Goal: Task Accomplishment & Management: Complete application form

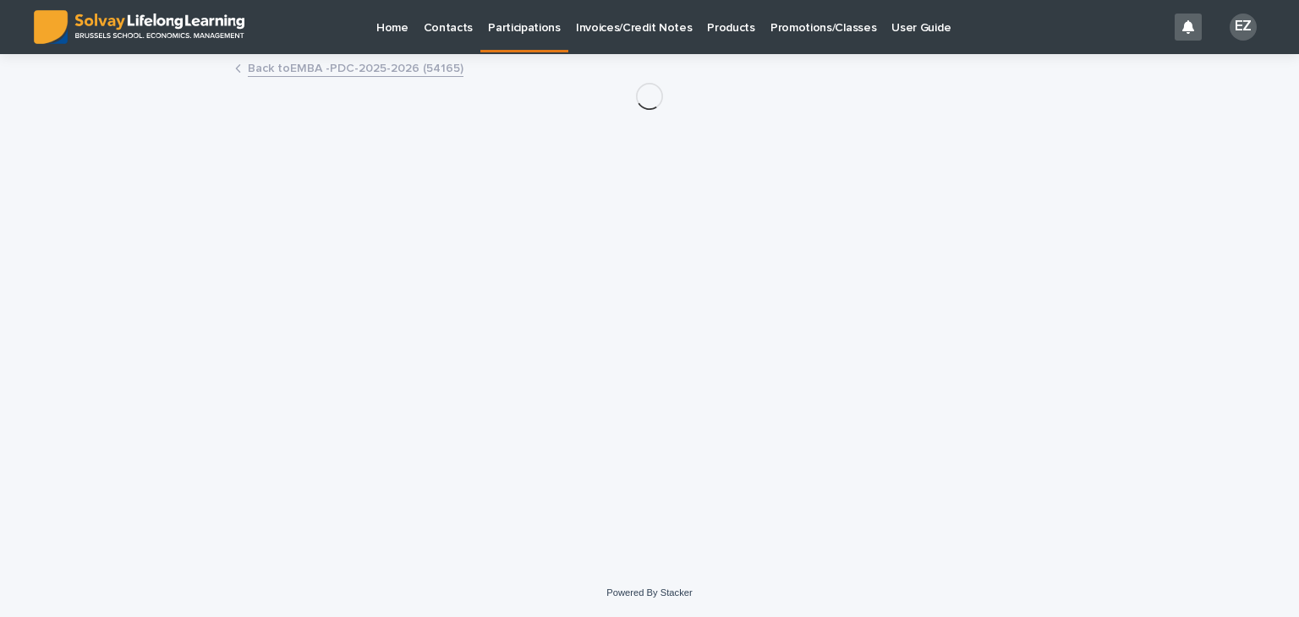
click at [773, 30] on p "Promotions/Classes" at bounding box center [823, 18] width 106 height 36
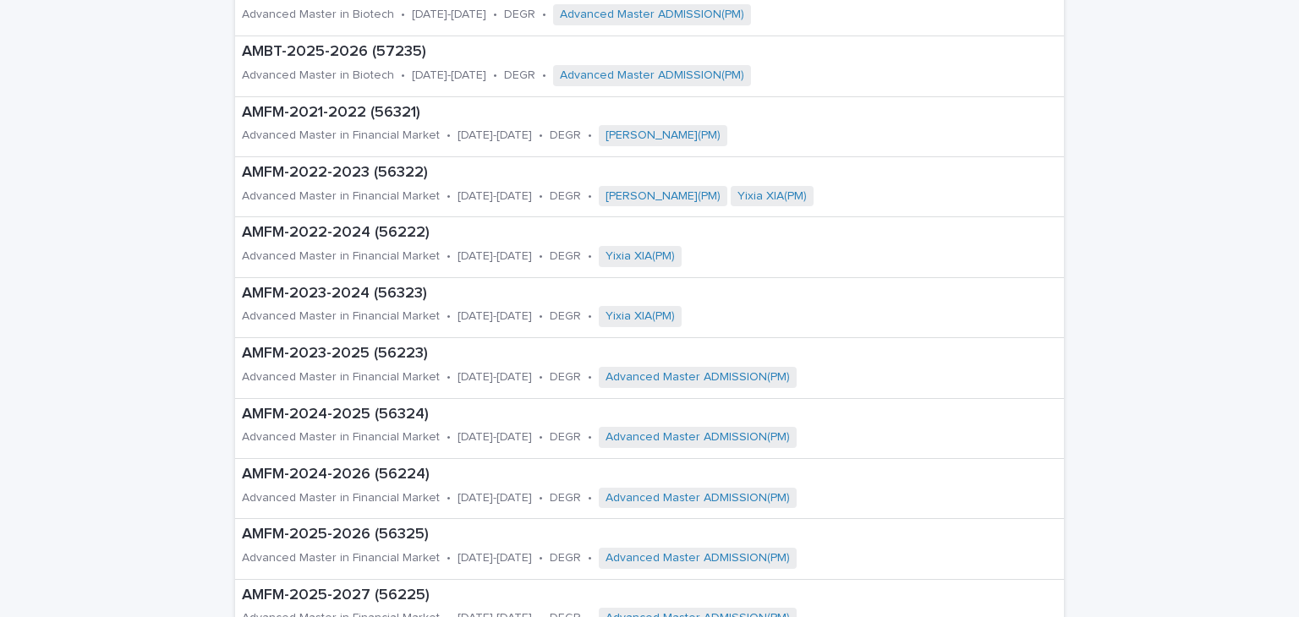
scroll to position [527, 0]
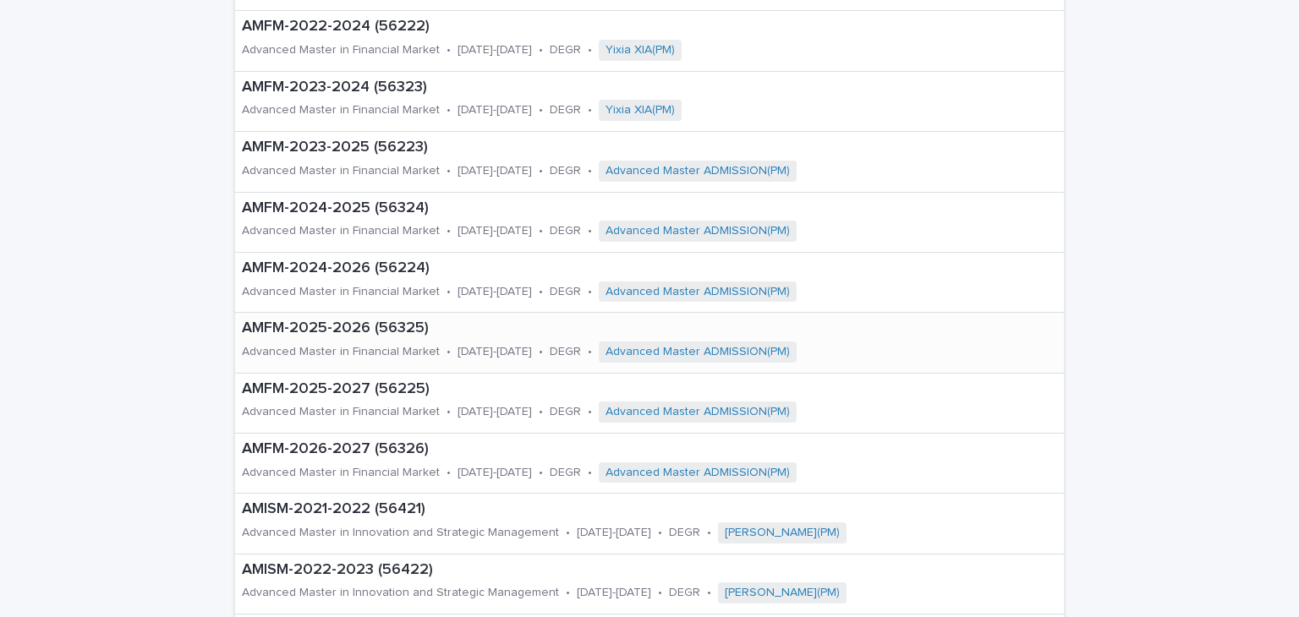
click at [355, 353] on p "Advanced Master in Financial Market" at bounding box center [341, 352] width 198 height 14
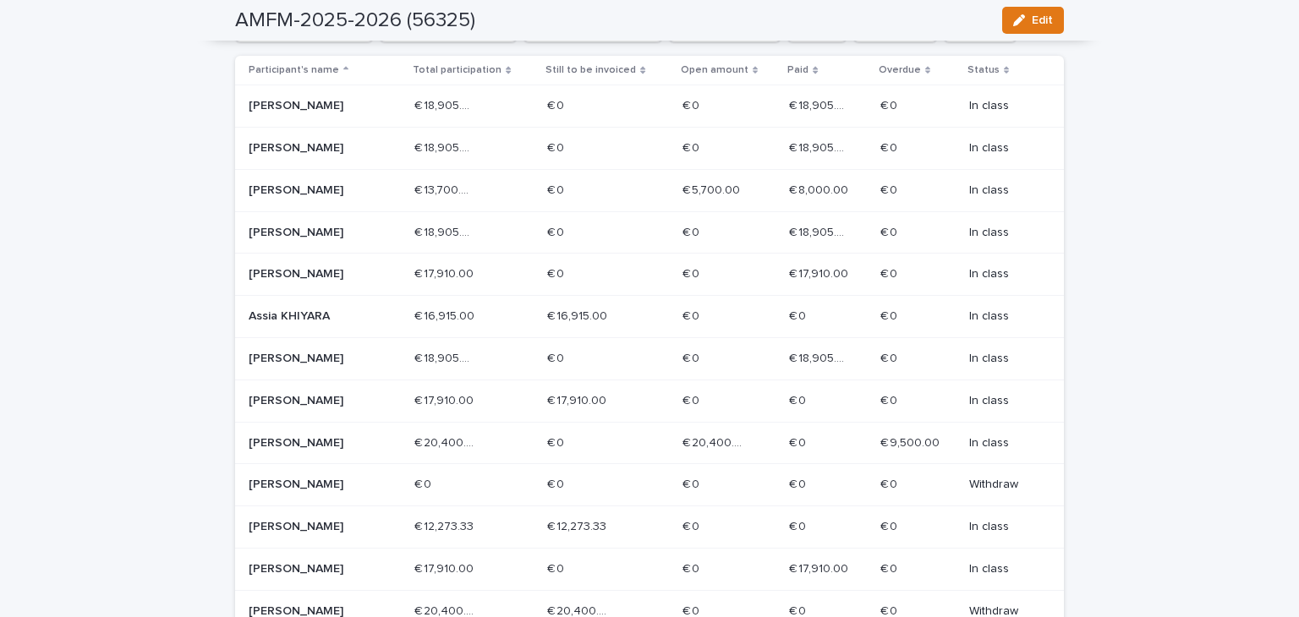
scroll to position [891, 0]
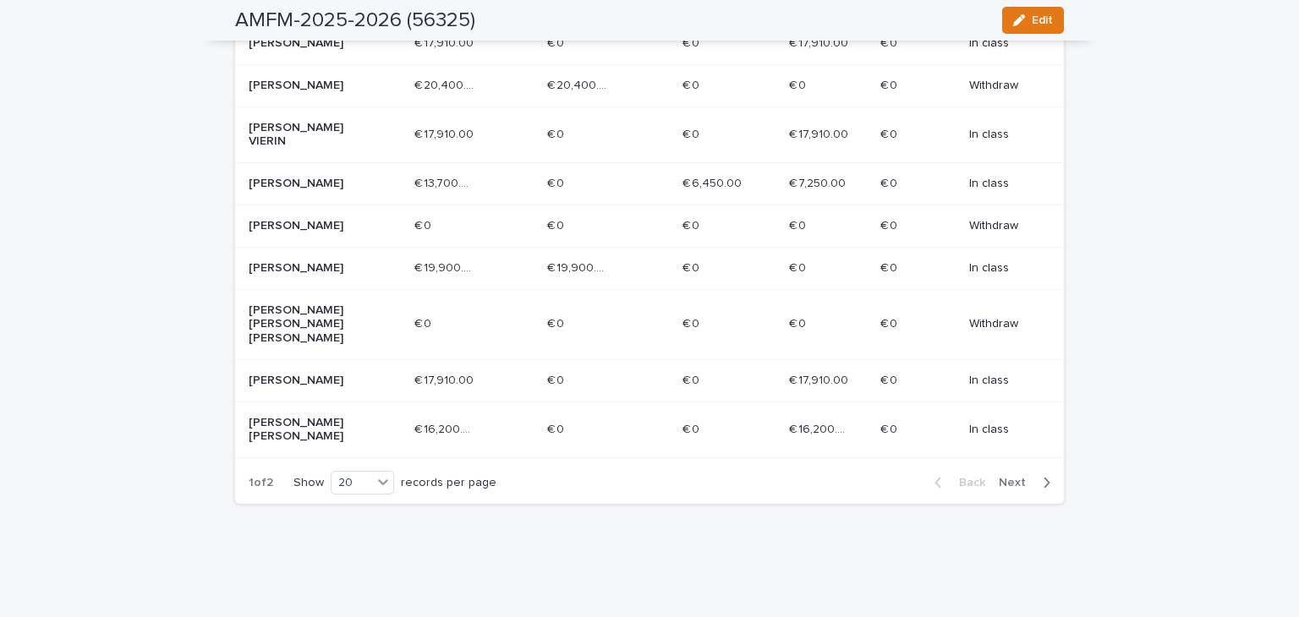
click at [1015, 462] on div "Back Next" at bounding box center [992, 483] width 143 height 42
click at [1013, 477] on span "Next" at bounding box center [1016, 483] width 37 height 12
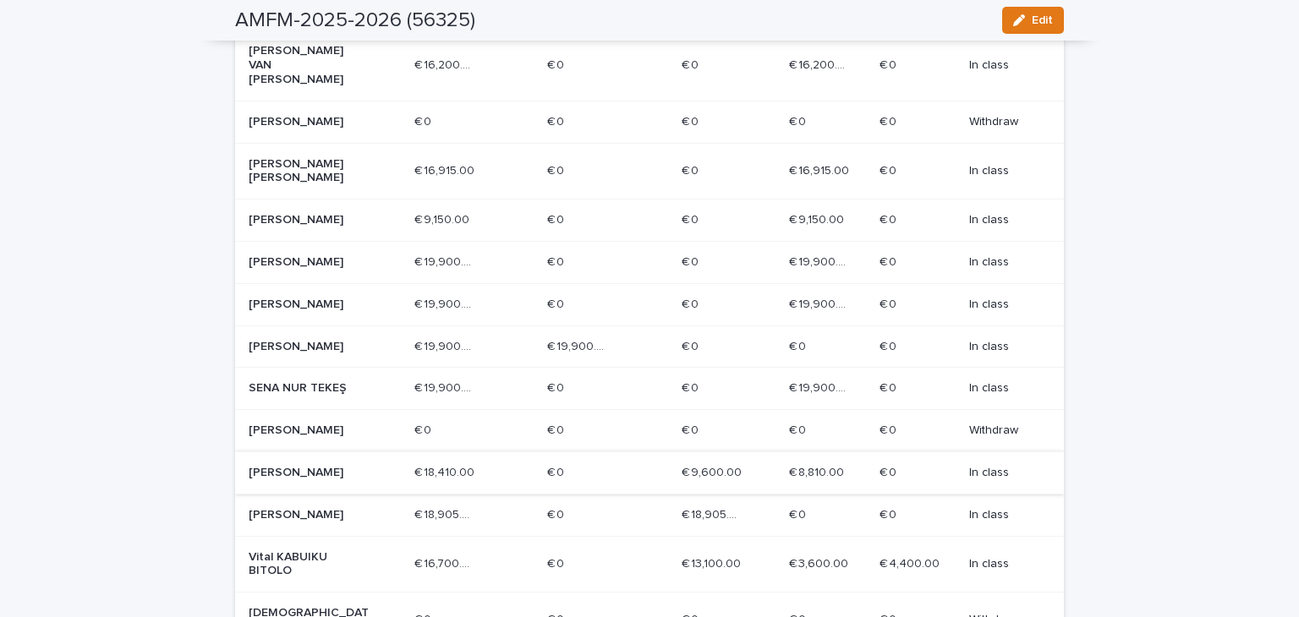
scroll to position [665, 0]
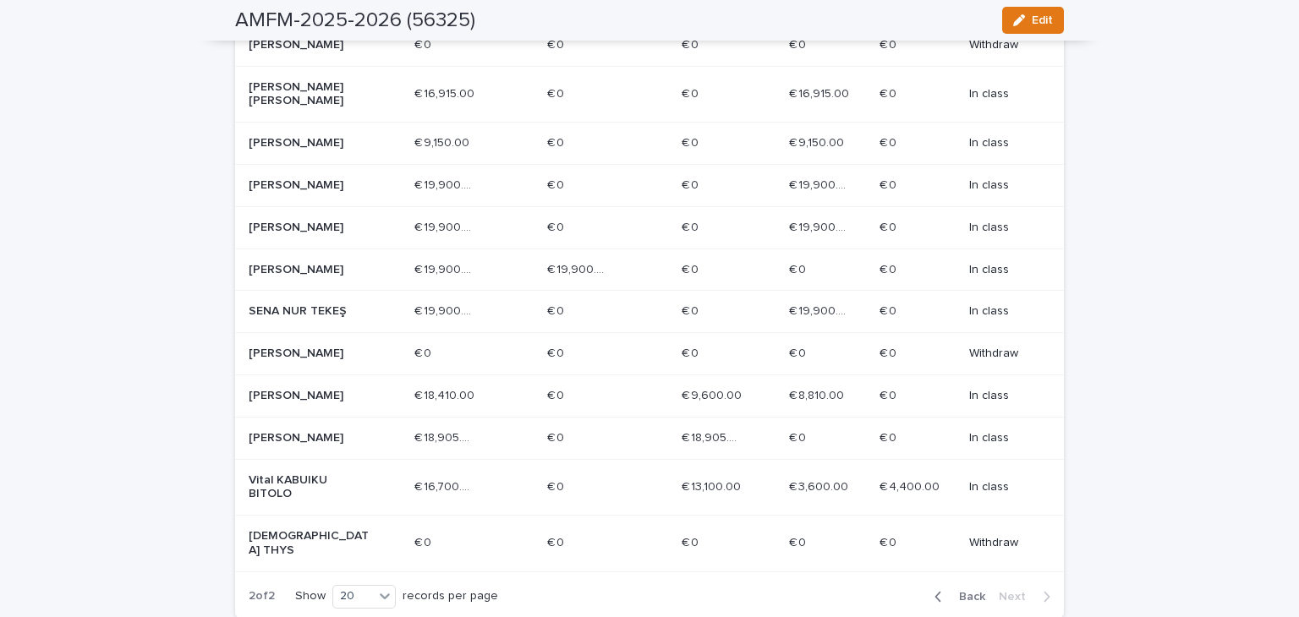
click at [284, 446] on p "[PERSON_NAME]" at bounding box center [309, 438] width 121 height 14
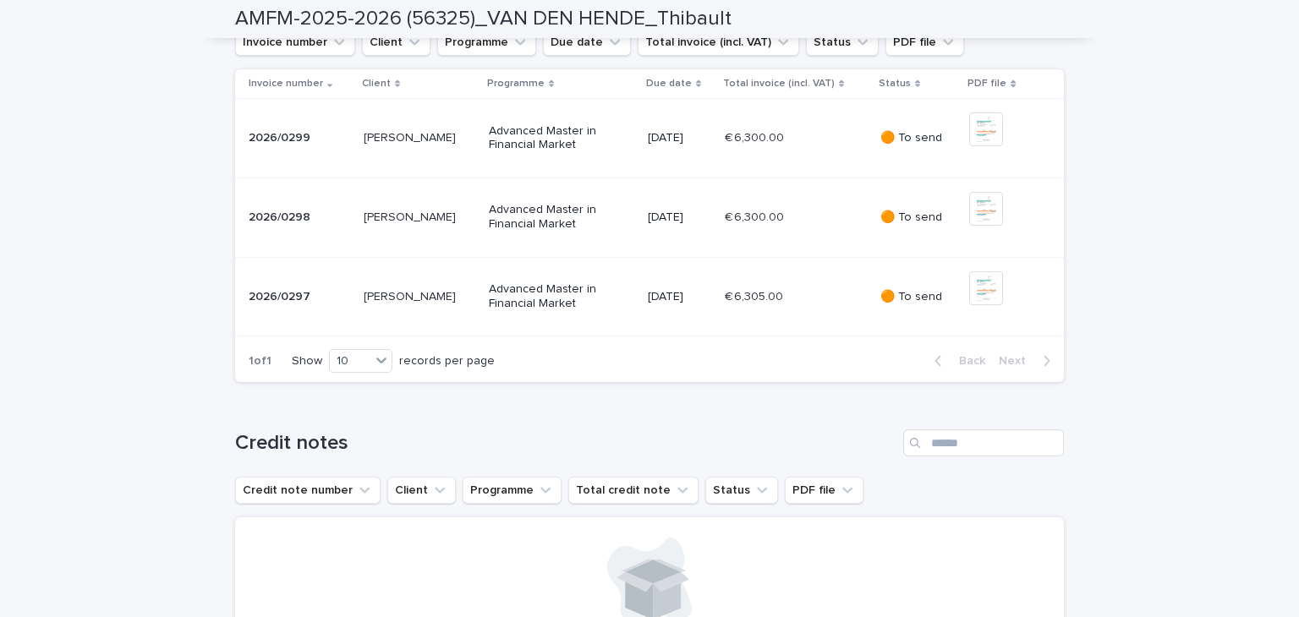
scroll to position [643, 0]
click at [822, 336] on td "€ 6,305.00 € 6,305.00" at bounding box center [796, 295] width 156 height 79
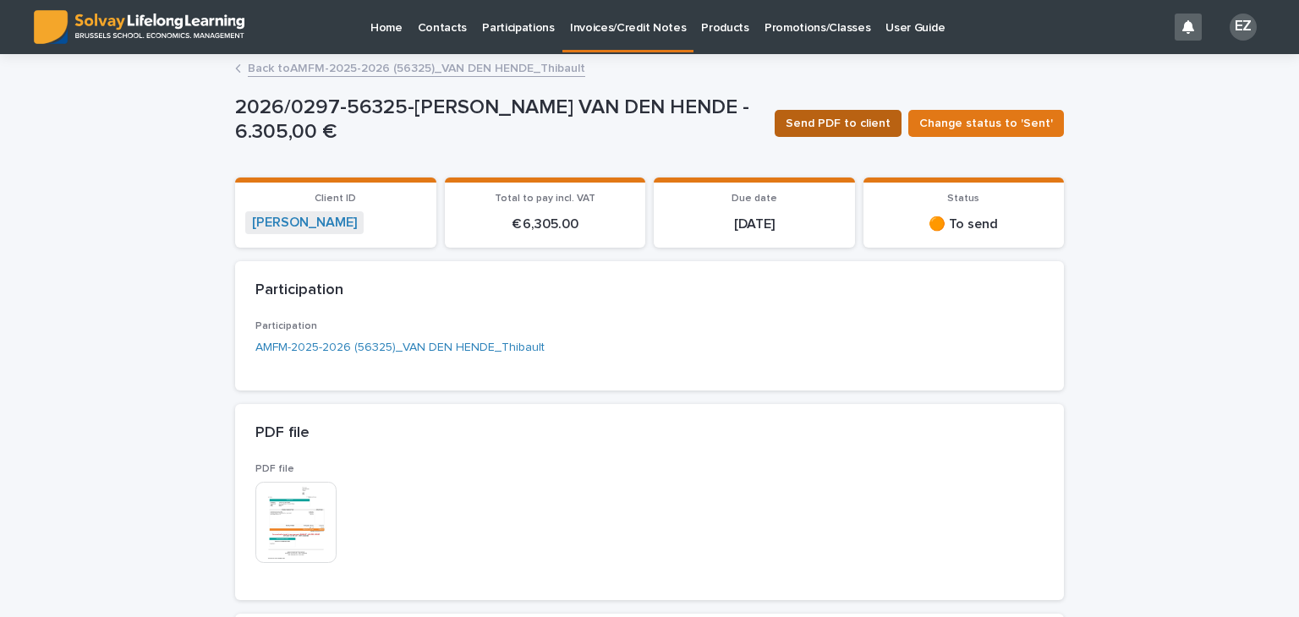
click at [871, 129] on span "Send PDF to client" at bounding box center [837, 123] width 105 height 17
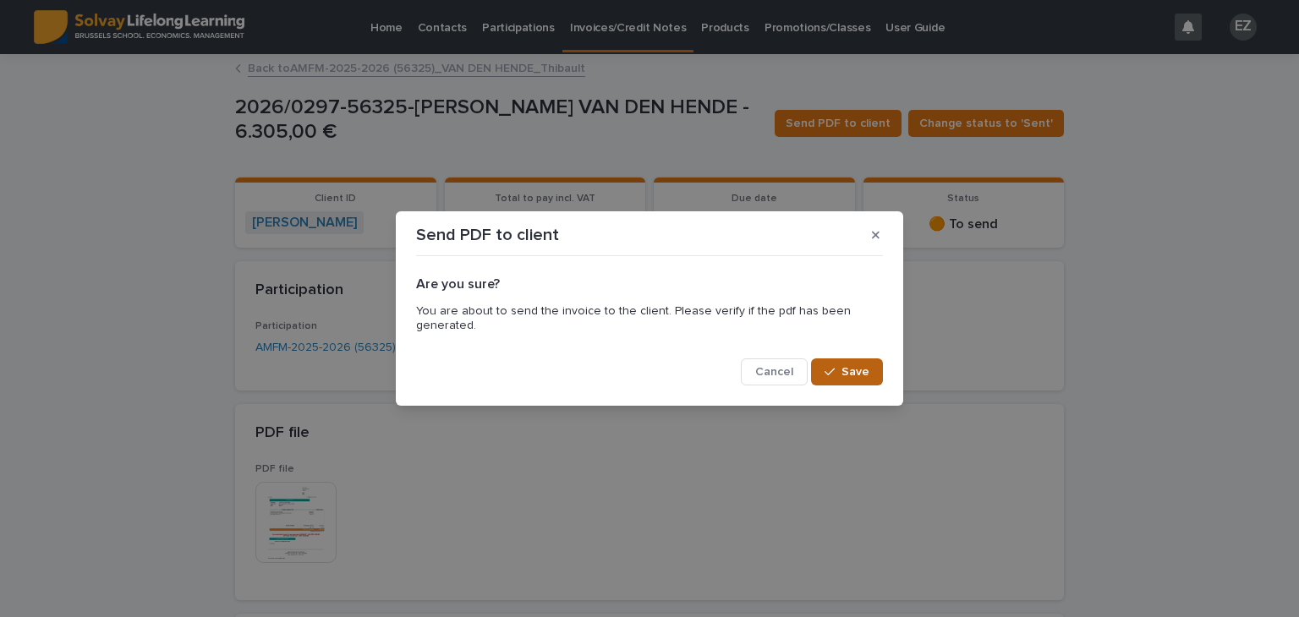
click at [849, 376] on span "Save" at bounding box center [855, 372] width 28 height 12
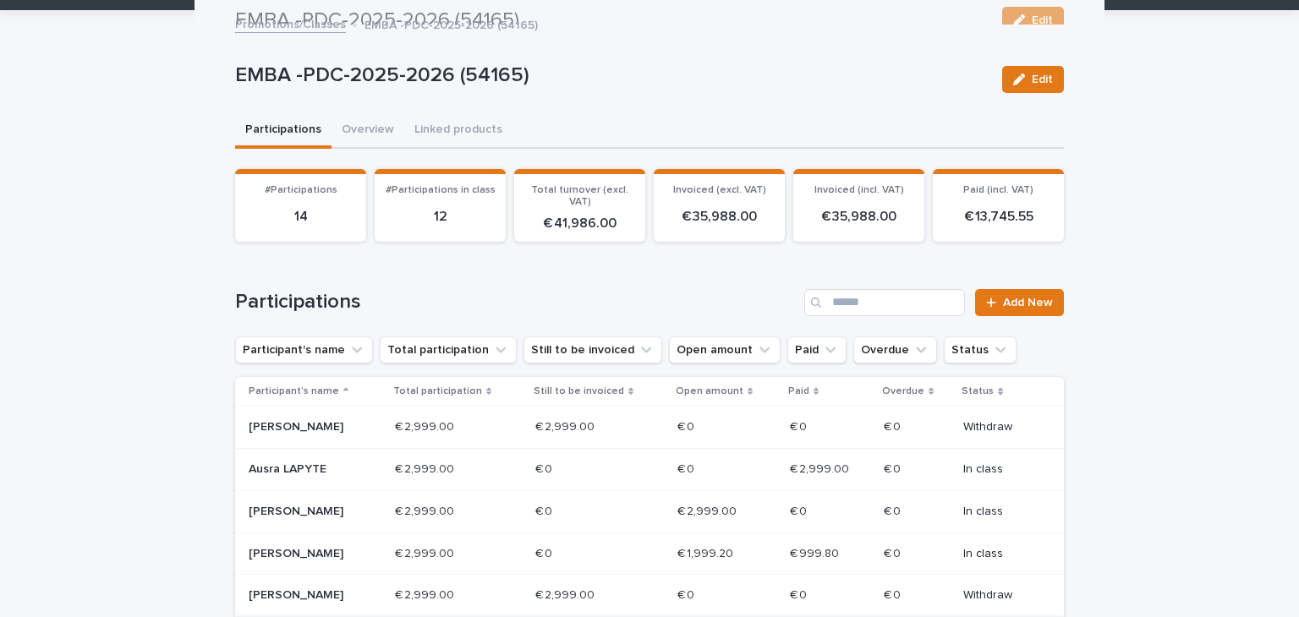
scroll to position [47, 0]
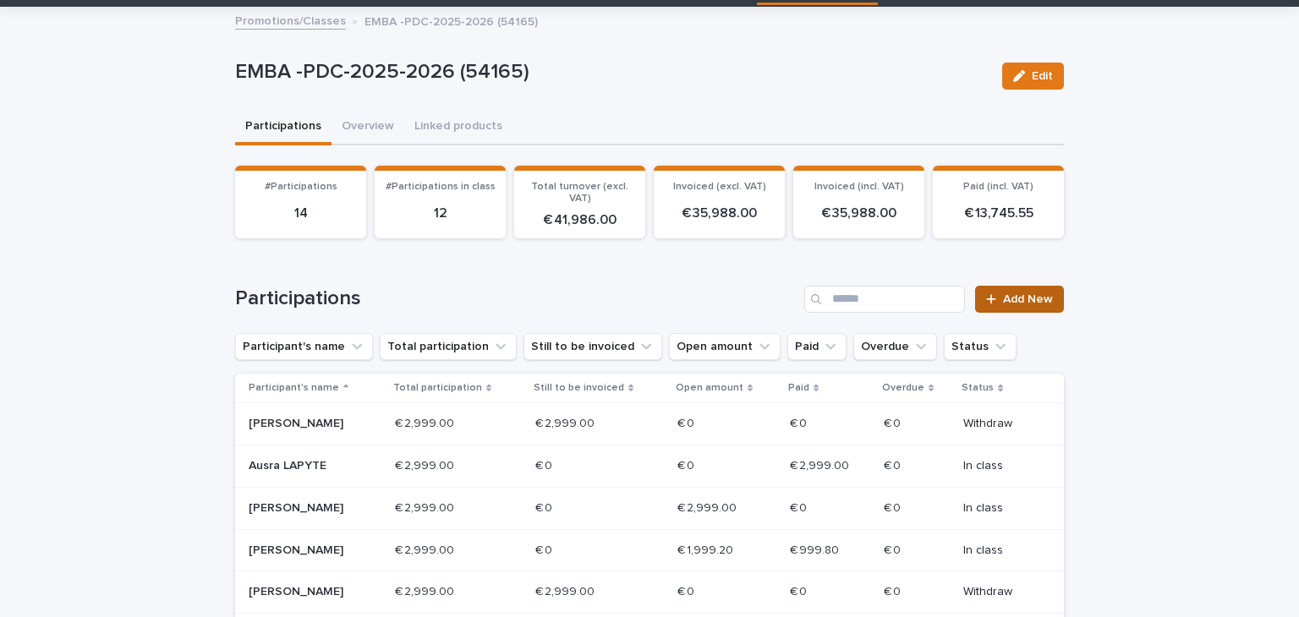
click at [1031, 293] on span "Add New" at bounding box center [1028, 299] width 50 height 12
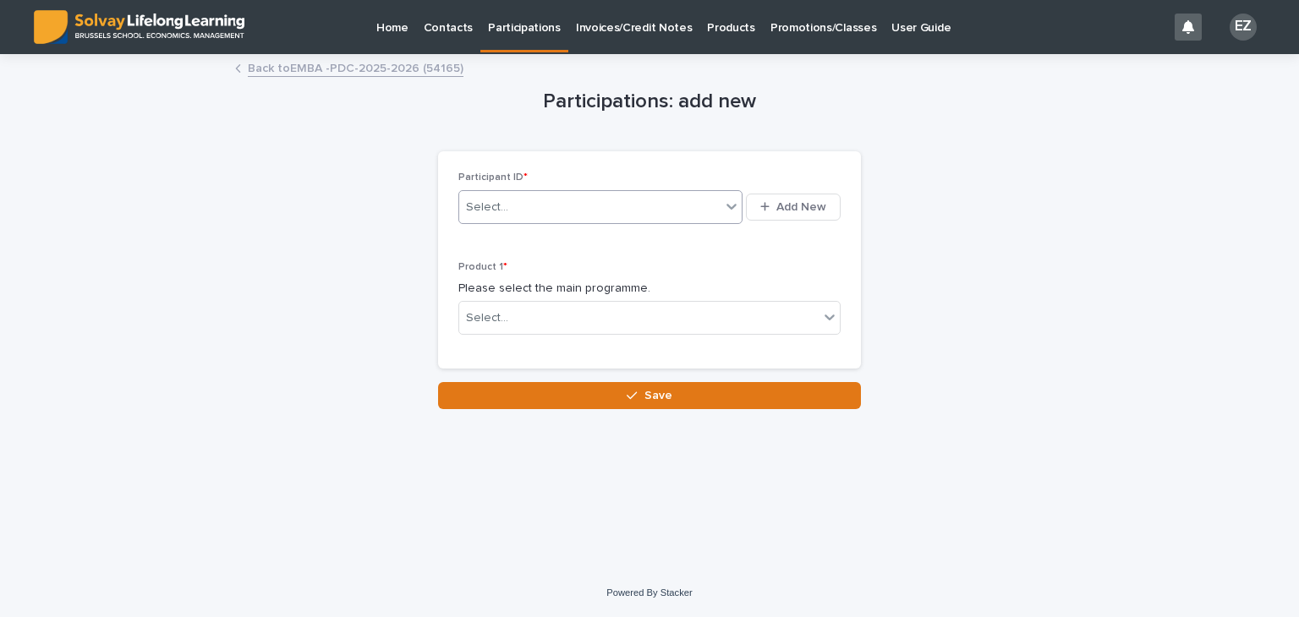
click at [523, 215] on div "Select..." at bounding box center [589, 208] width 261 height 28
type input "*********"
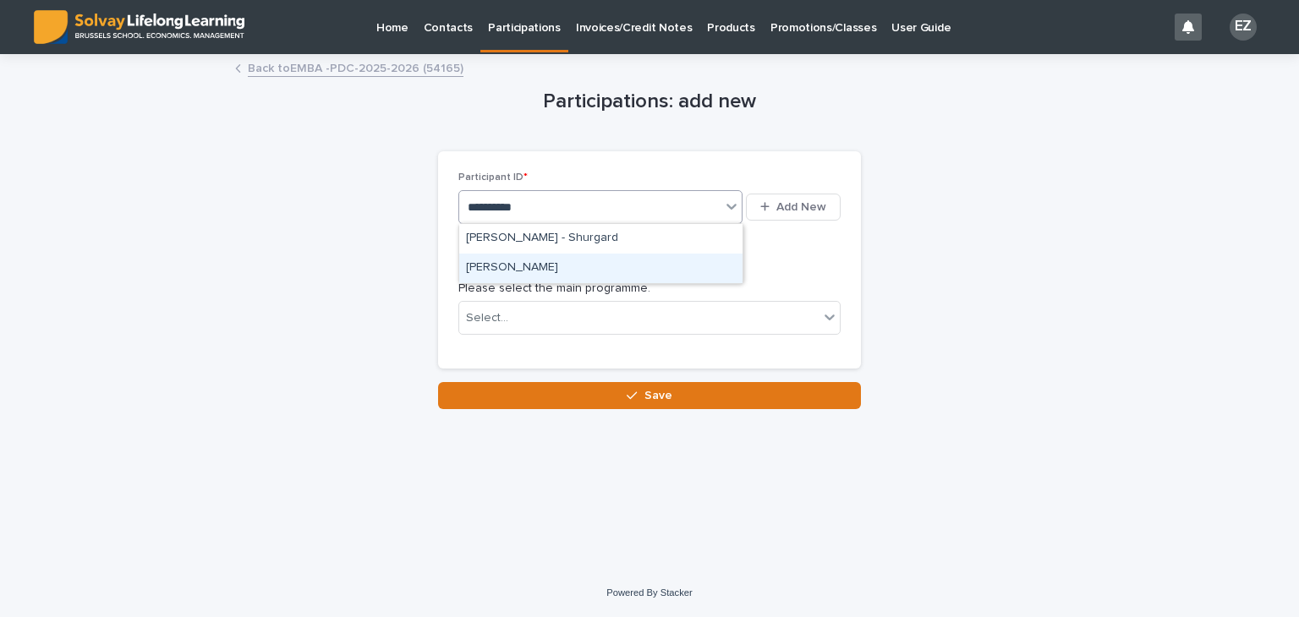
click at [544, 269] on div "[PERSON_NAME]" at bounding box center [600, 269] width 283 height 30
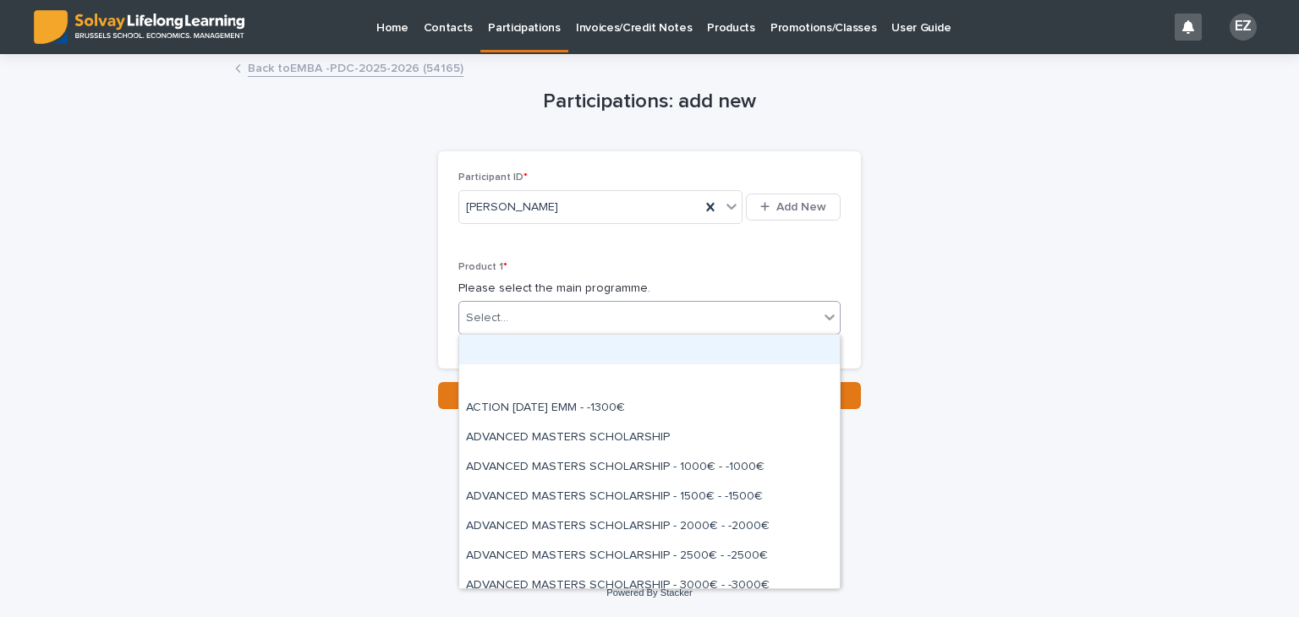
click at [540, 306] on div "Select..." at bounding box center [638, 318] width 359 height 28
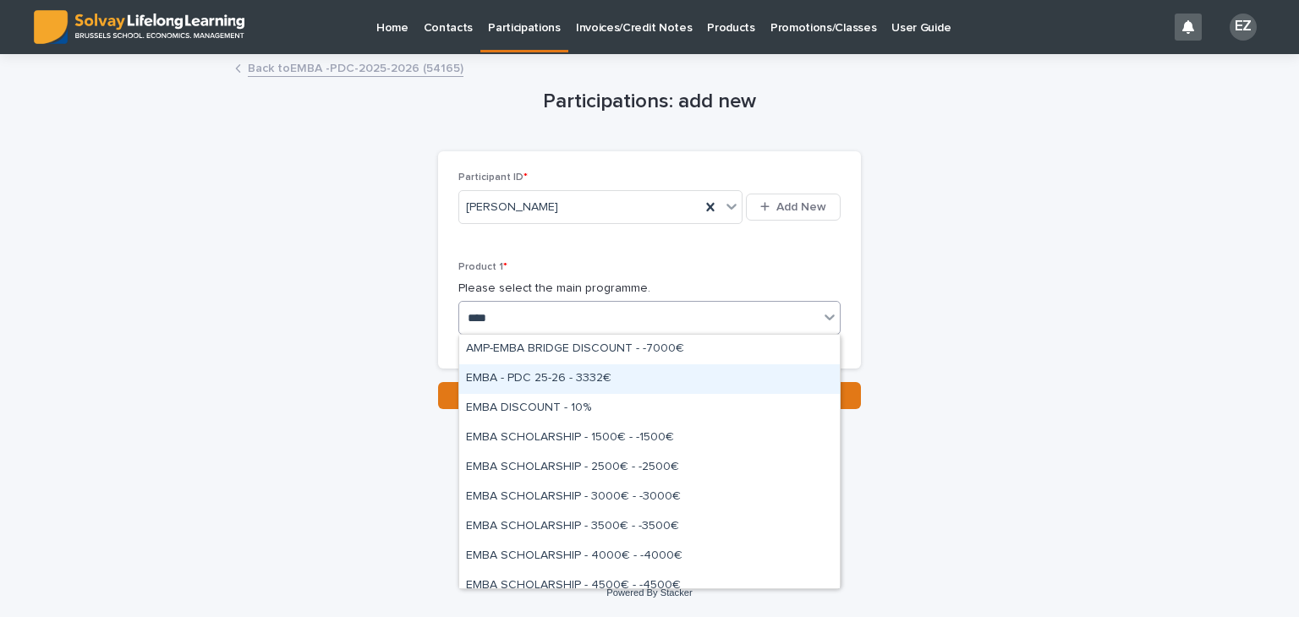
type input "****"
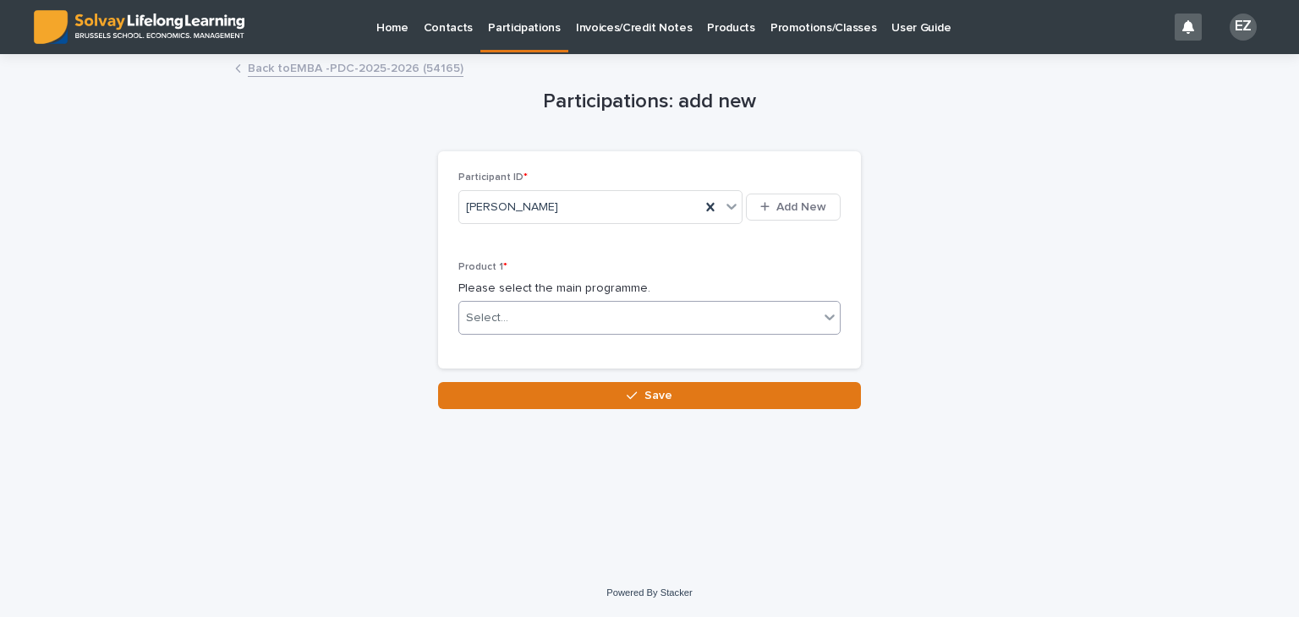
drag, startPoint x: 609, startPoint y: 381, endPoint x: 506, endPoint y: 324, distance: 117.3
click at [506, 324] on div "Select..." at bounding box center [638, 318] width 359 height 28
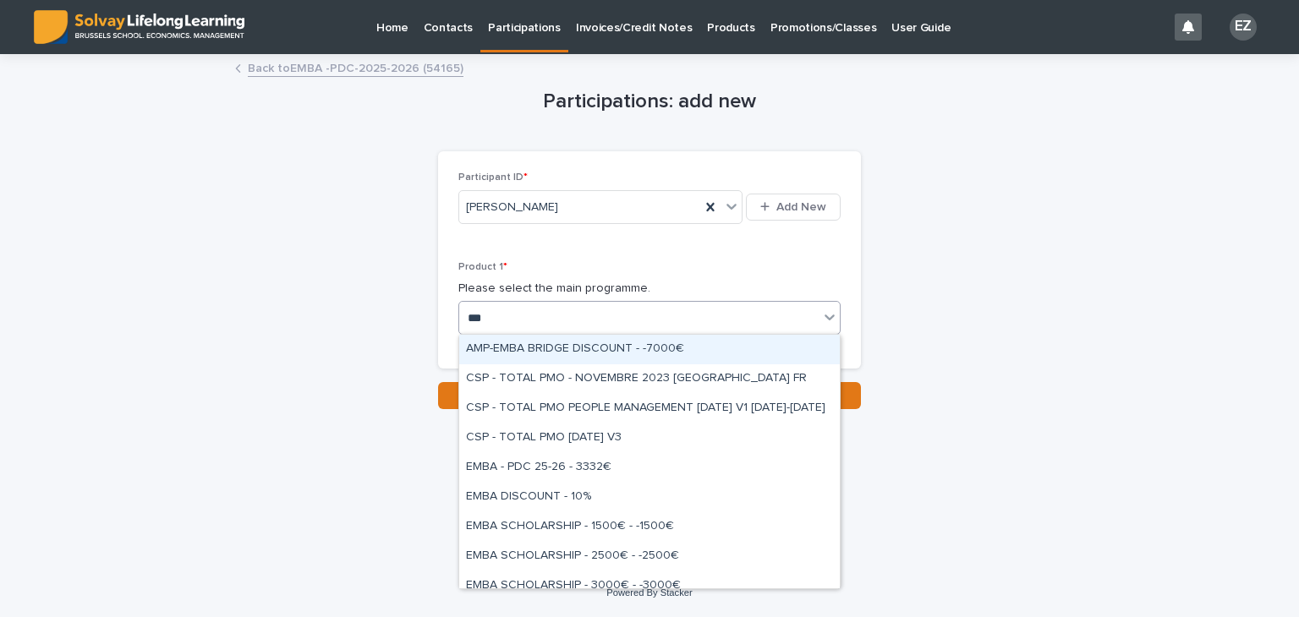
type input "****"
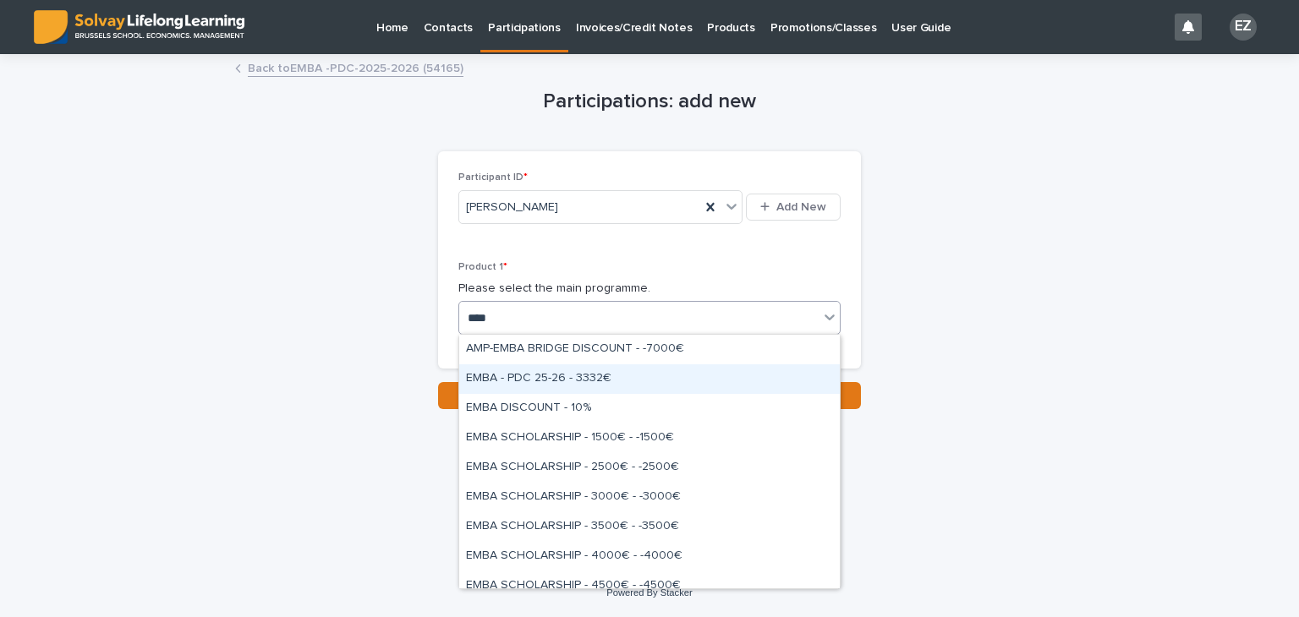
click at [582, 370] on div "EMBA - PDC 25-26 - 3332€" at bounding box center [649, 379] width 380 height 30
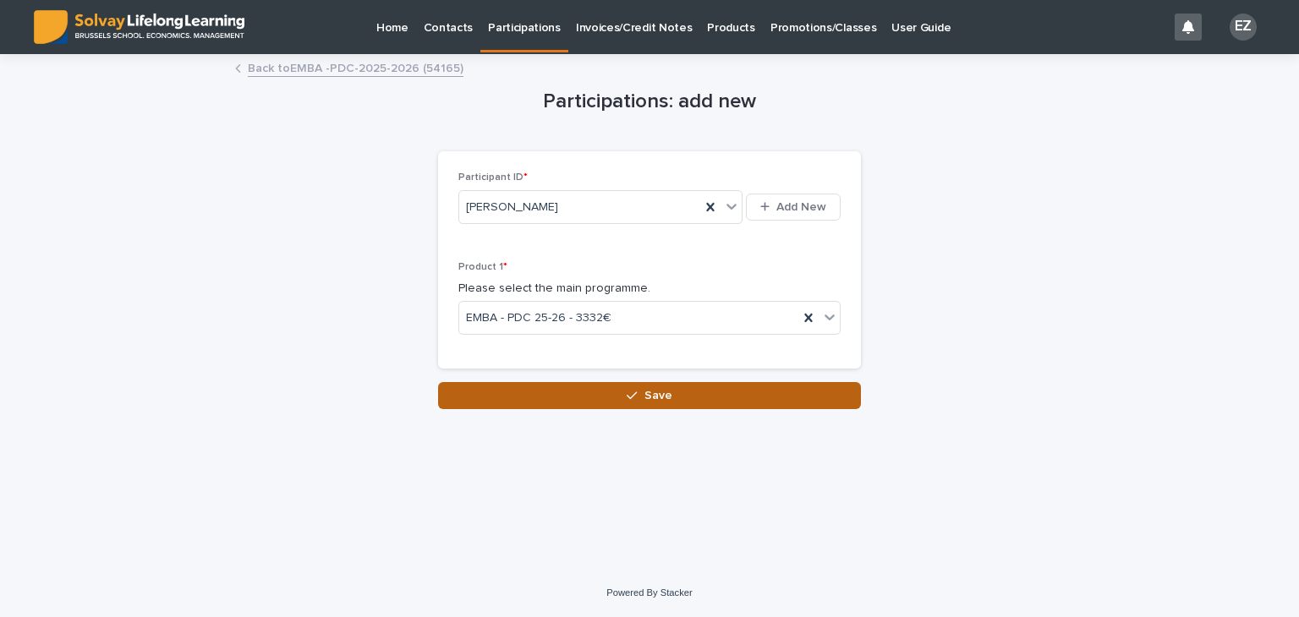
click at [646, 393] on span "Save" at bounding box center [658, 396] width 28 height 12
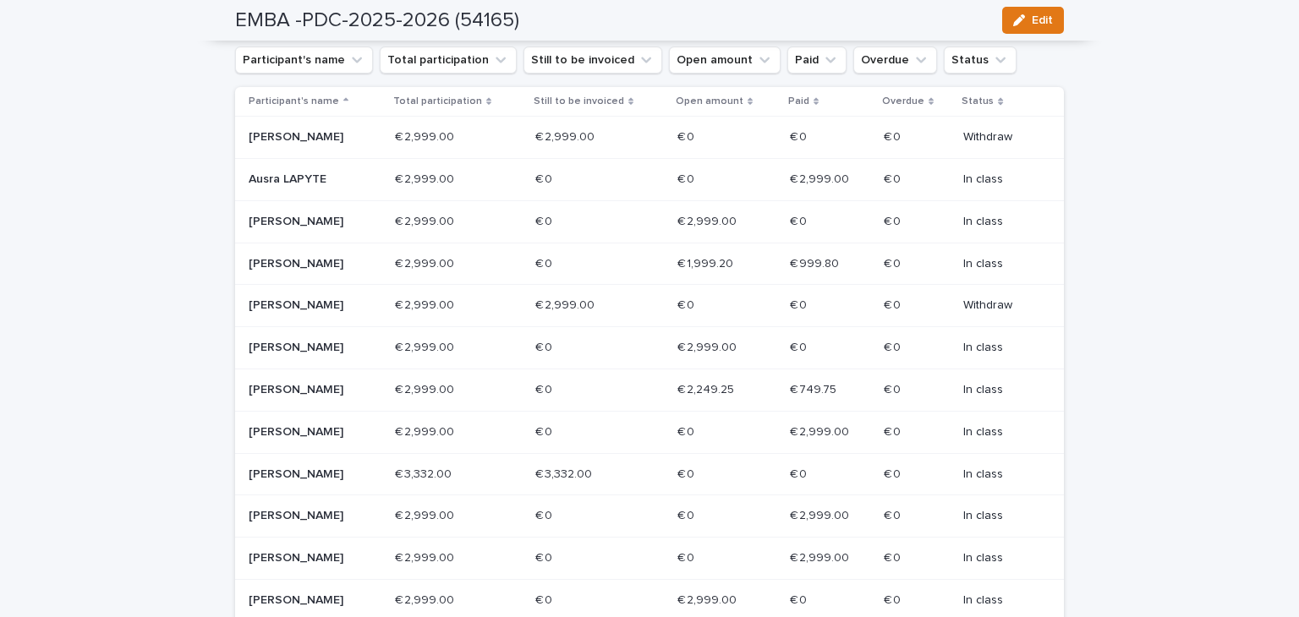
scroll to position [333, 0]
click at [288, 188] on p "Ausra LAPYTE" at bounding box center [309, 180] width 121 height 14
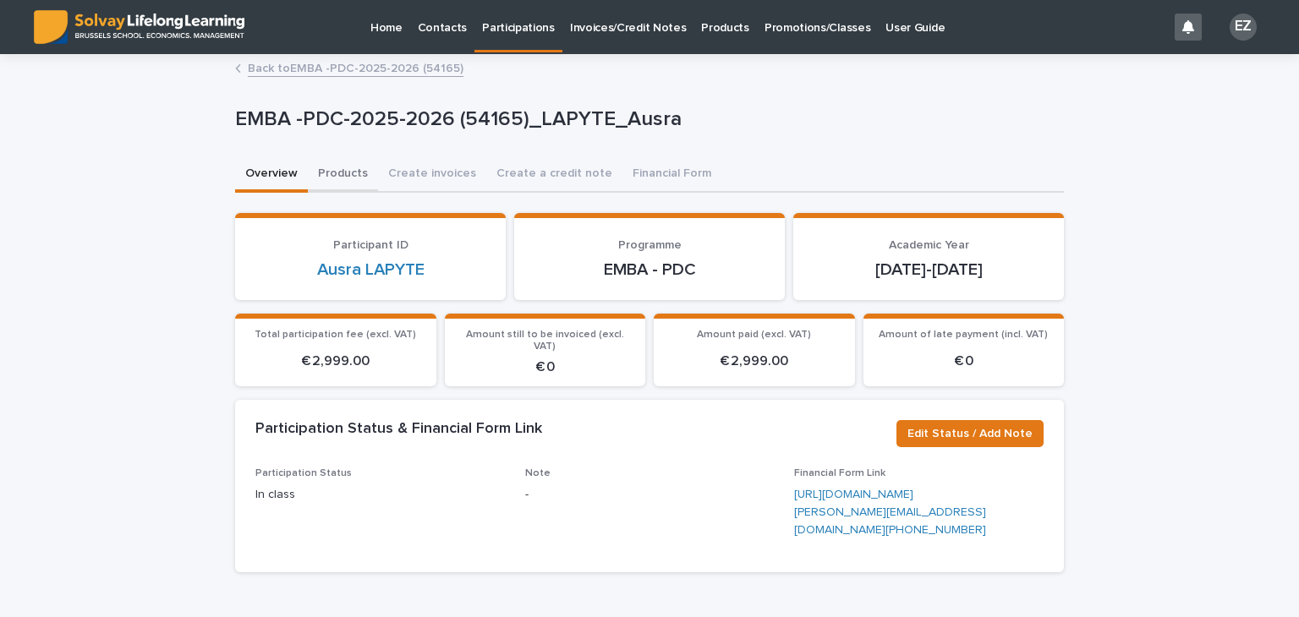
click at [347, 175] on button "Products" at bounding box center [343, 175] width 70 height 36
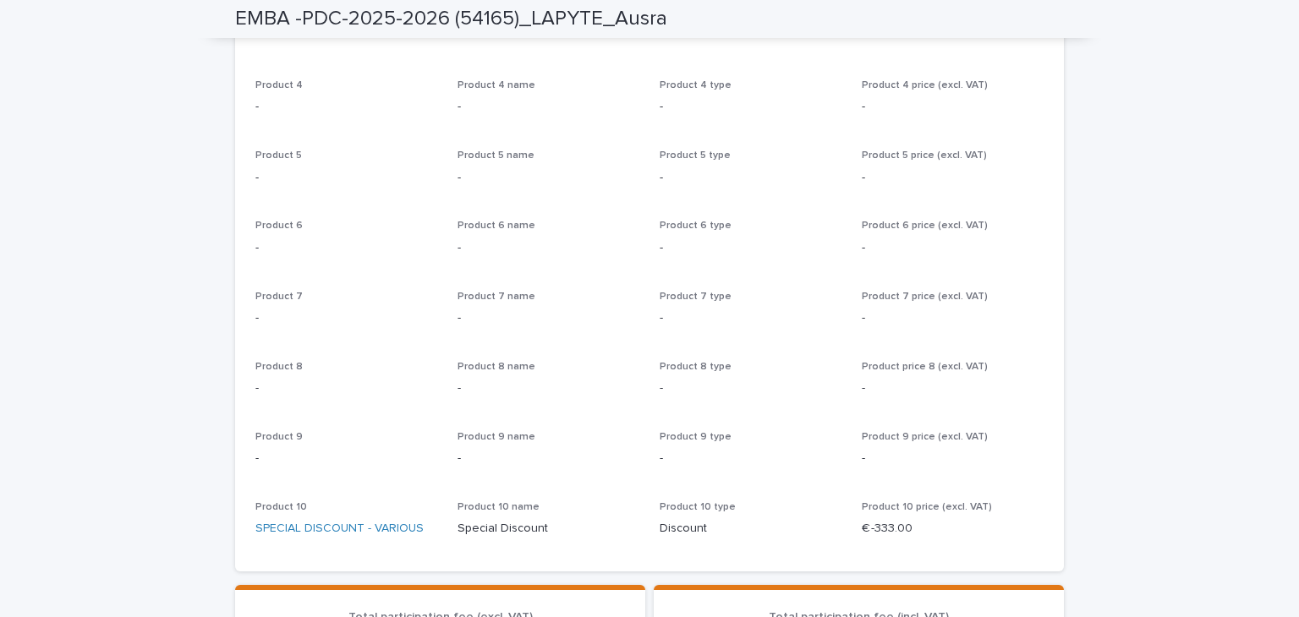
scroll to position [460, 0]
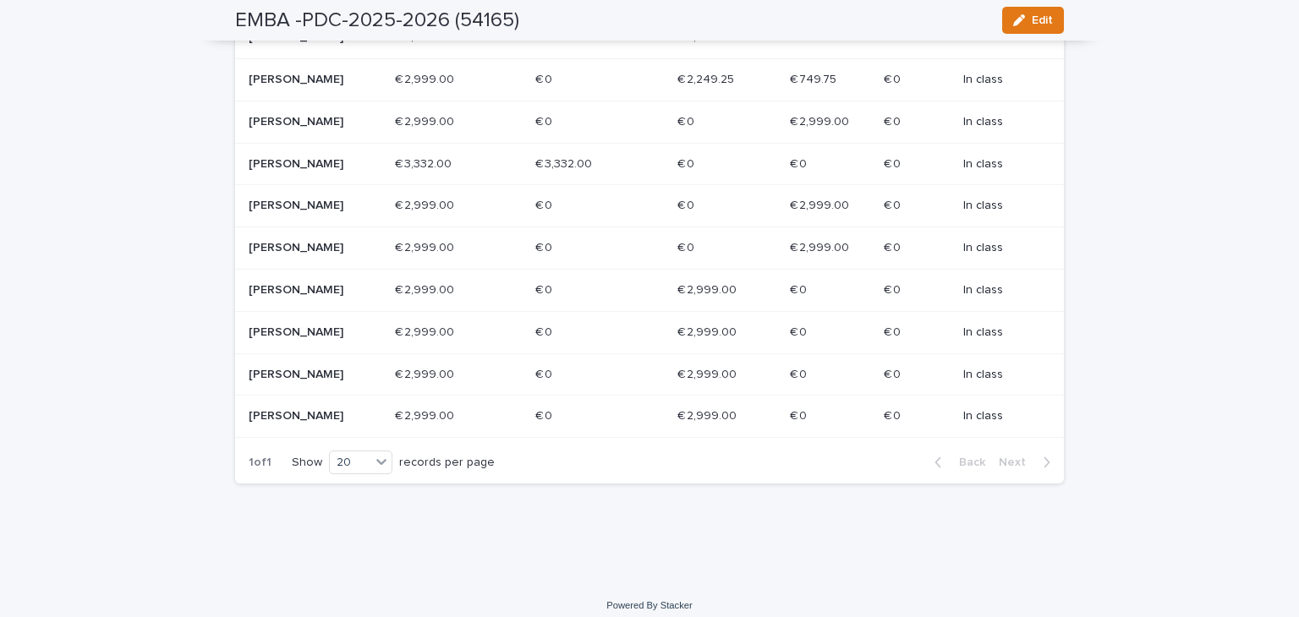
scroll to position [681, 0]
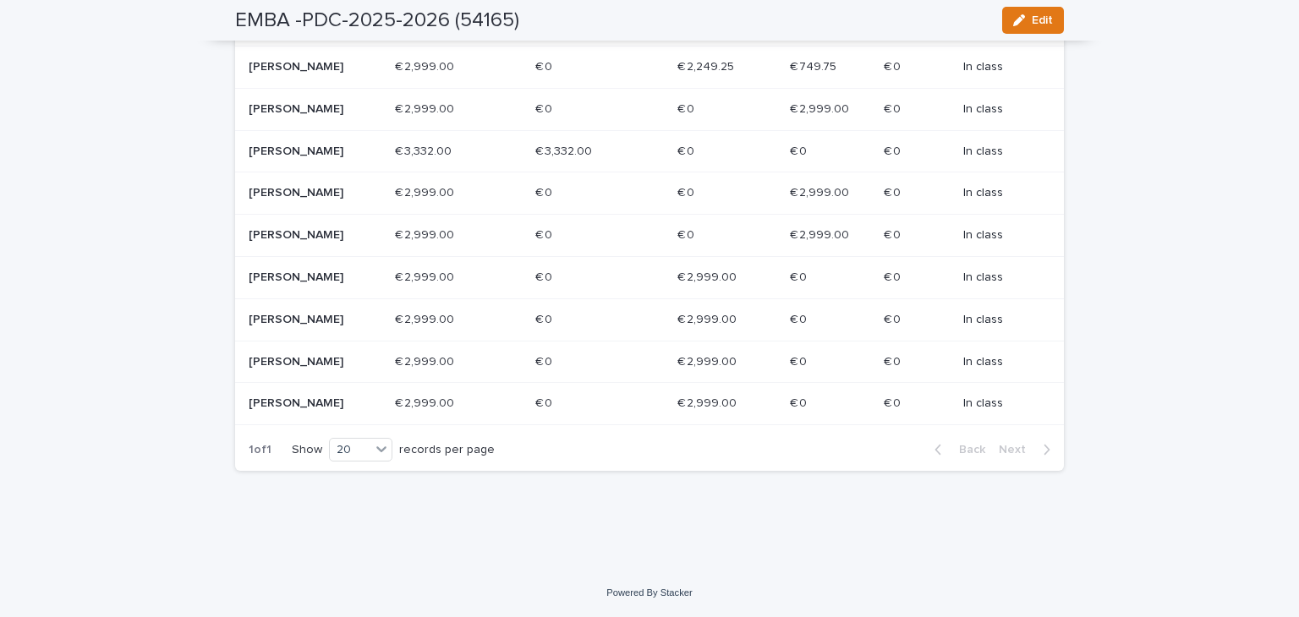
click at [331, 360] on p "[PERSON_NAME]" at bounding box center [309, 362] width 121 height 14
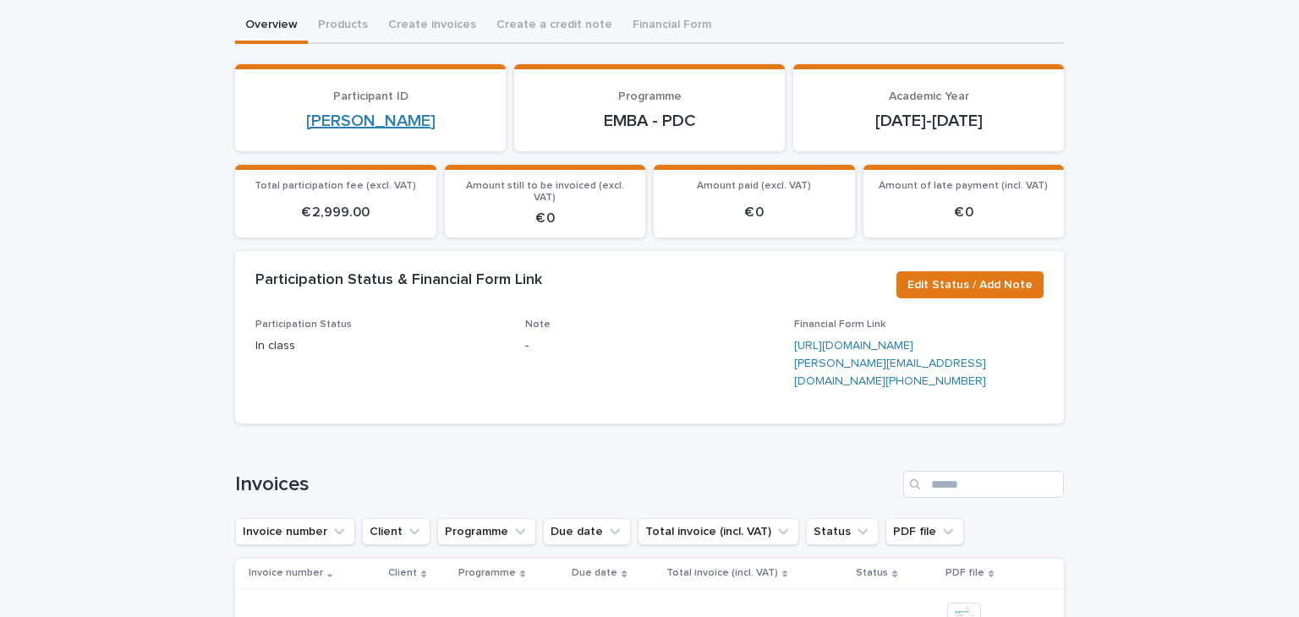
scroll to position [79, 0]
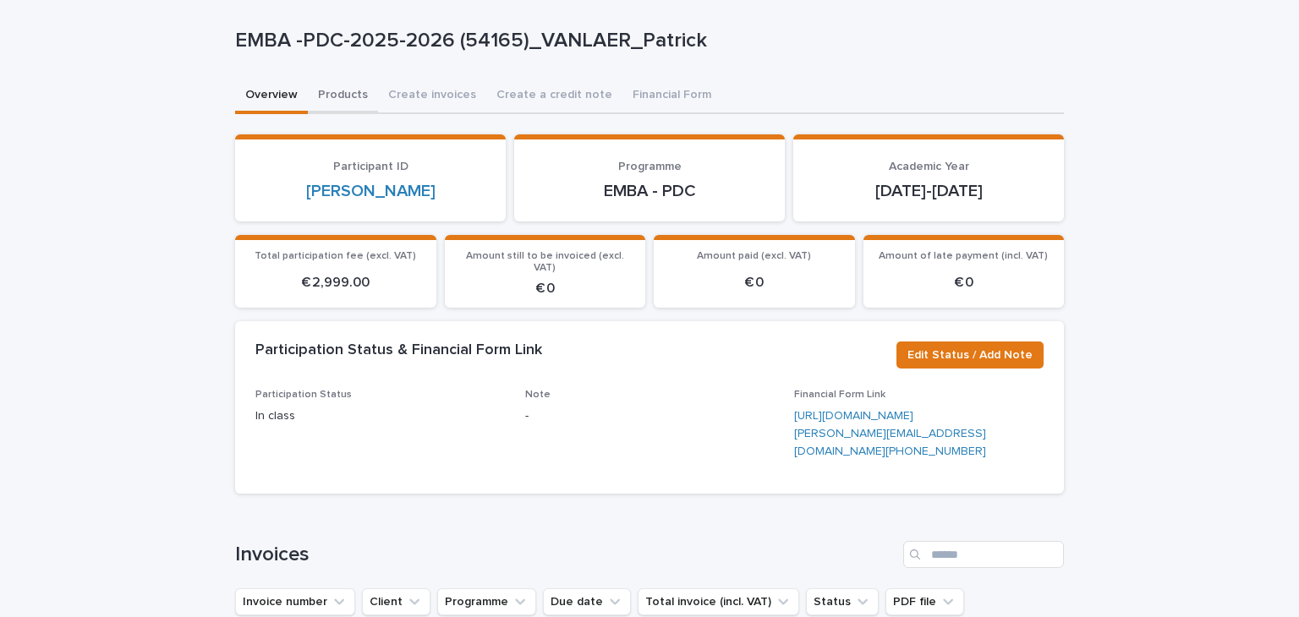
click at [322, 87] on button "Products" at bounding box center [343, 97] width 70 height 36
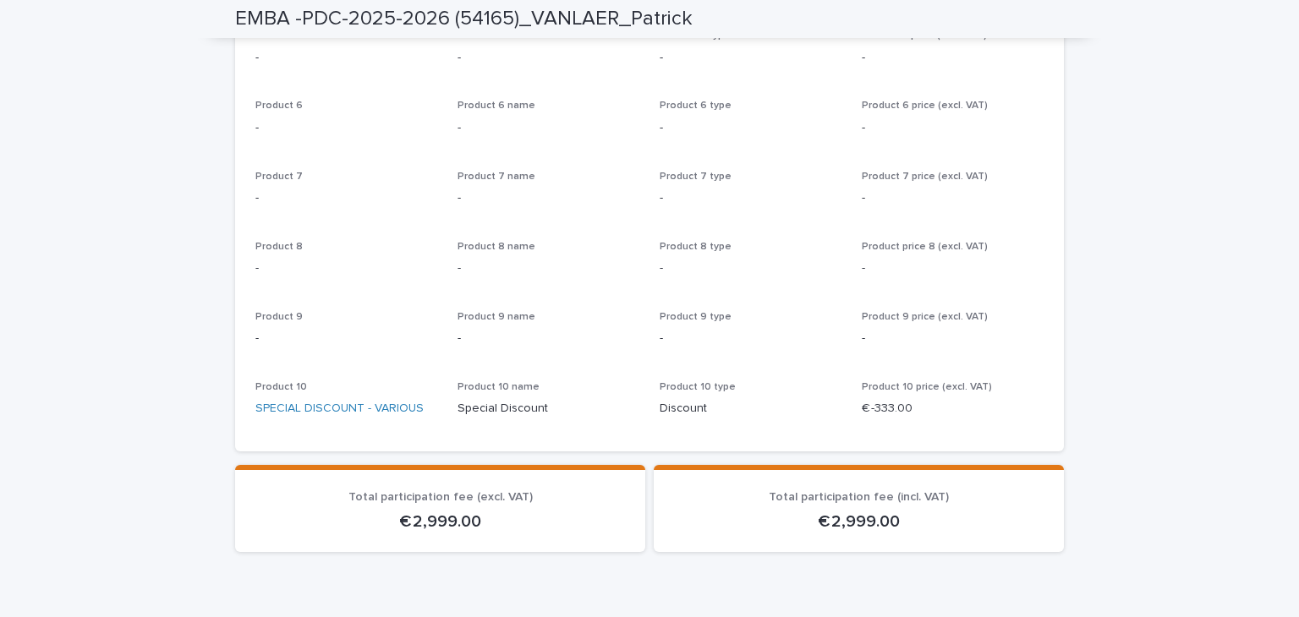
scroll to position [579, 0]
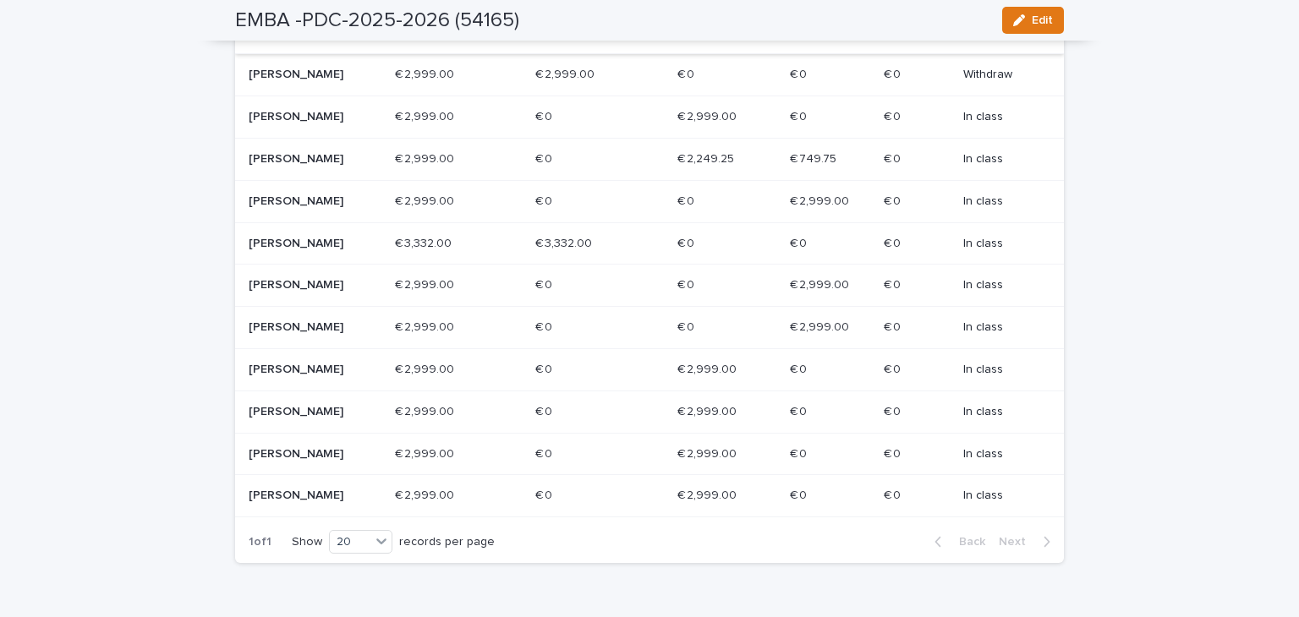
scroll to position [539, 0]
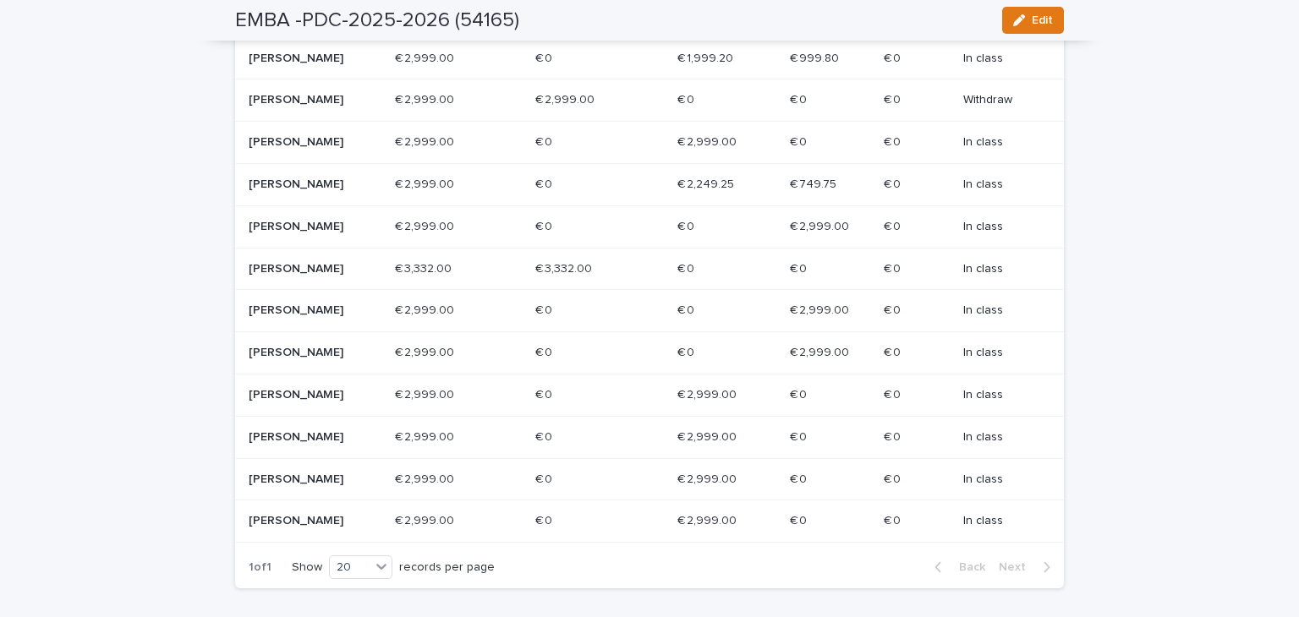
click at [309, 277] on td "[PERSON_NAME]" at bounding box center [311, 269] width 153 height 42
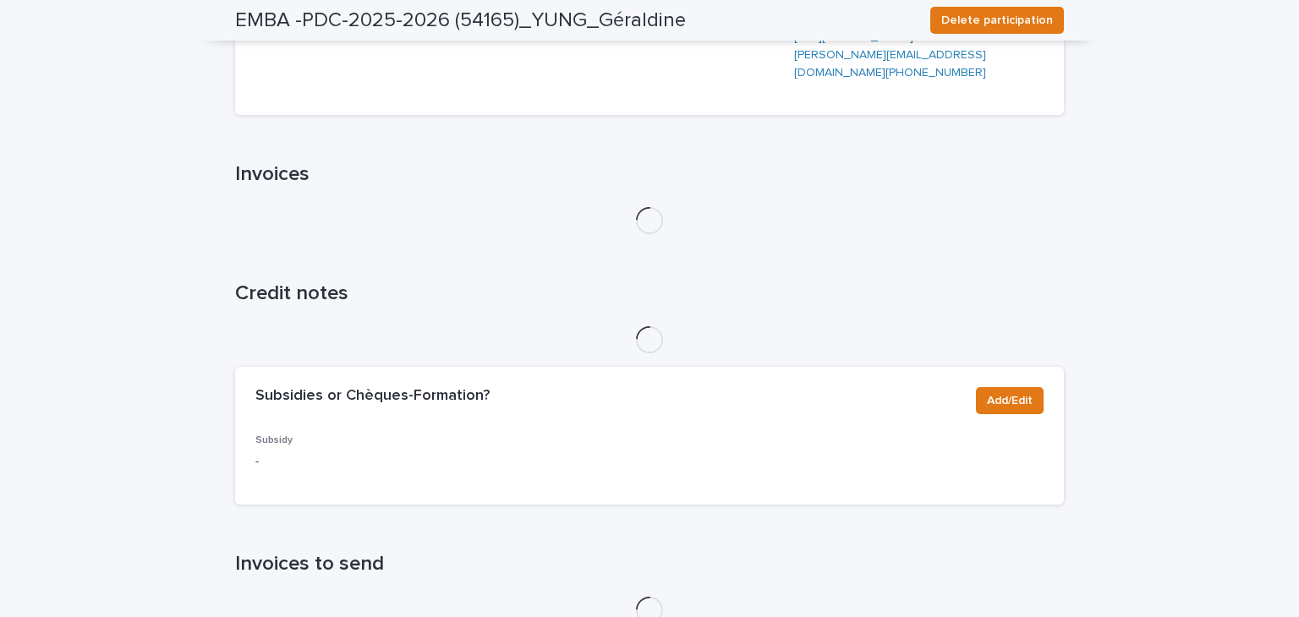
click at [309, 290] on div "Loading... Saving… Participant ID [PERSON_NAME] Programme EMBA - PDC Academic Y…" at bounding box center [649, 197] width 829 height 882
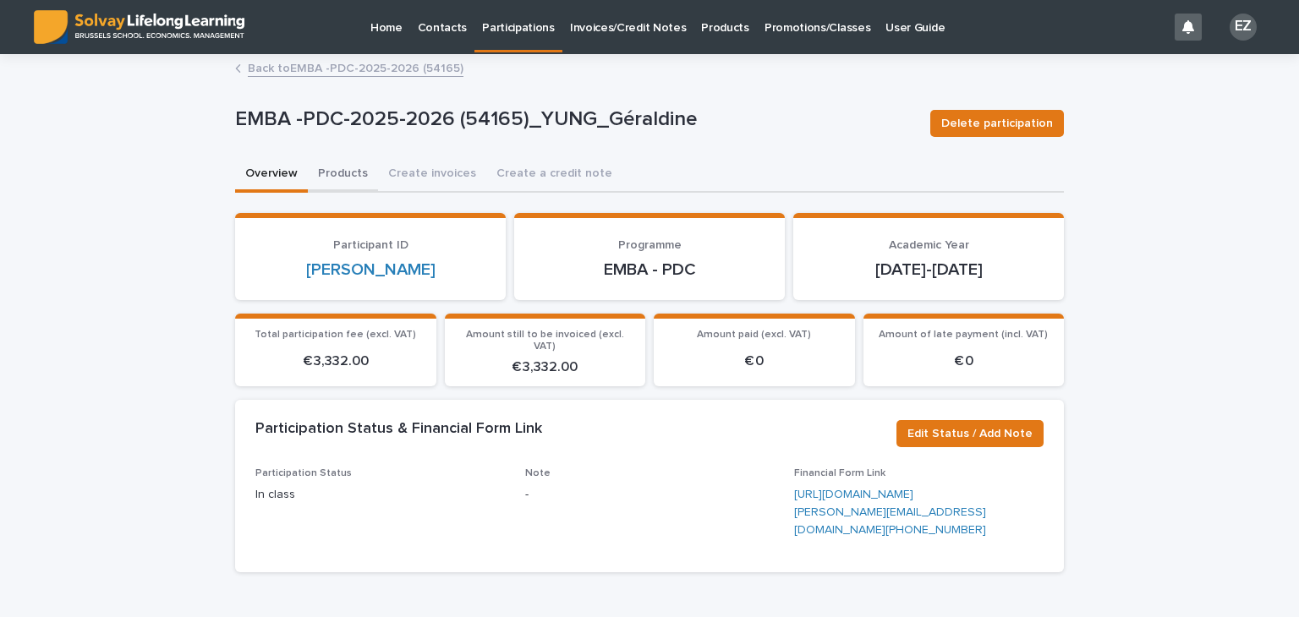
click at [342, 173] on button "Products" at bounding box center [343, 175] width 70 height 36
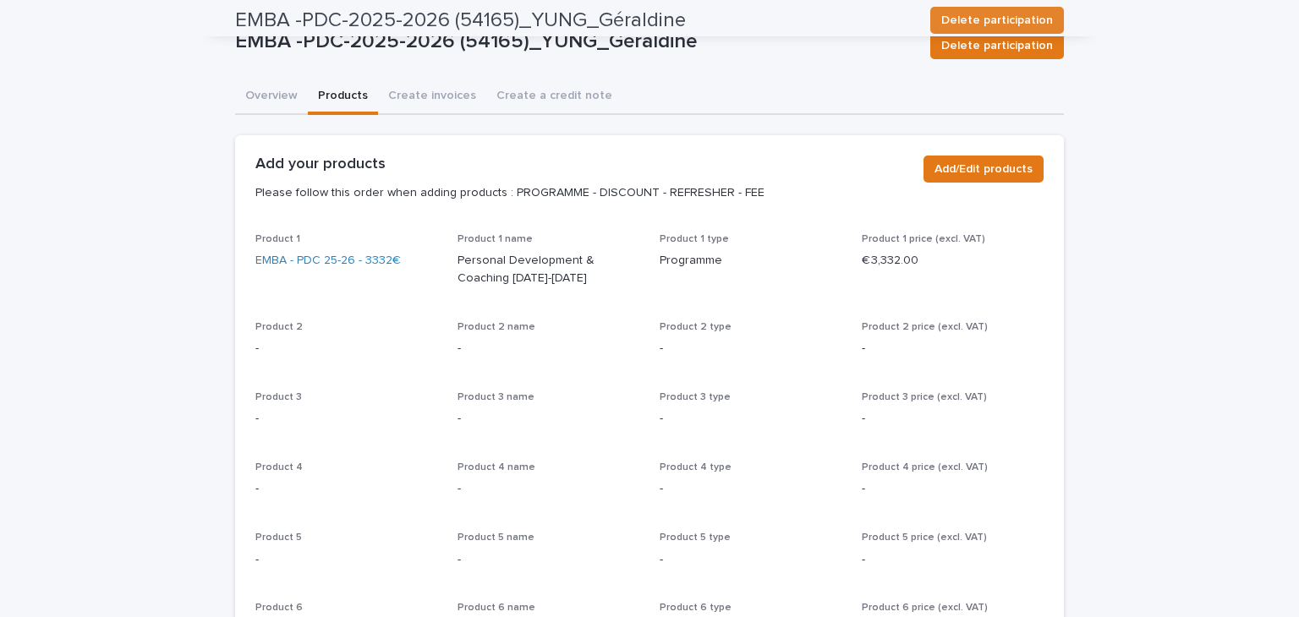
scroll to position [61, 0]
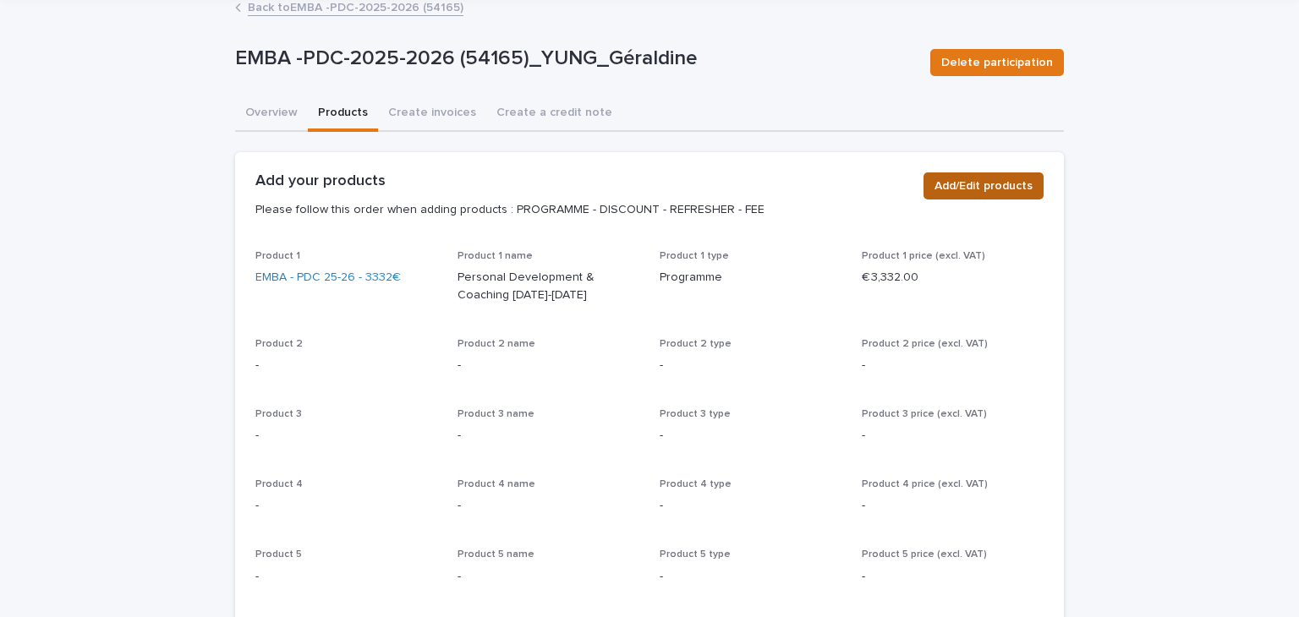
click at [991, 189] on span "Add/Edit products" at bounding box center [983, 186] width 98 height 17
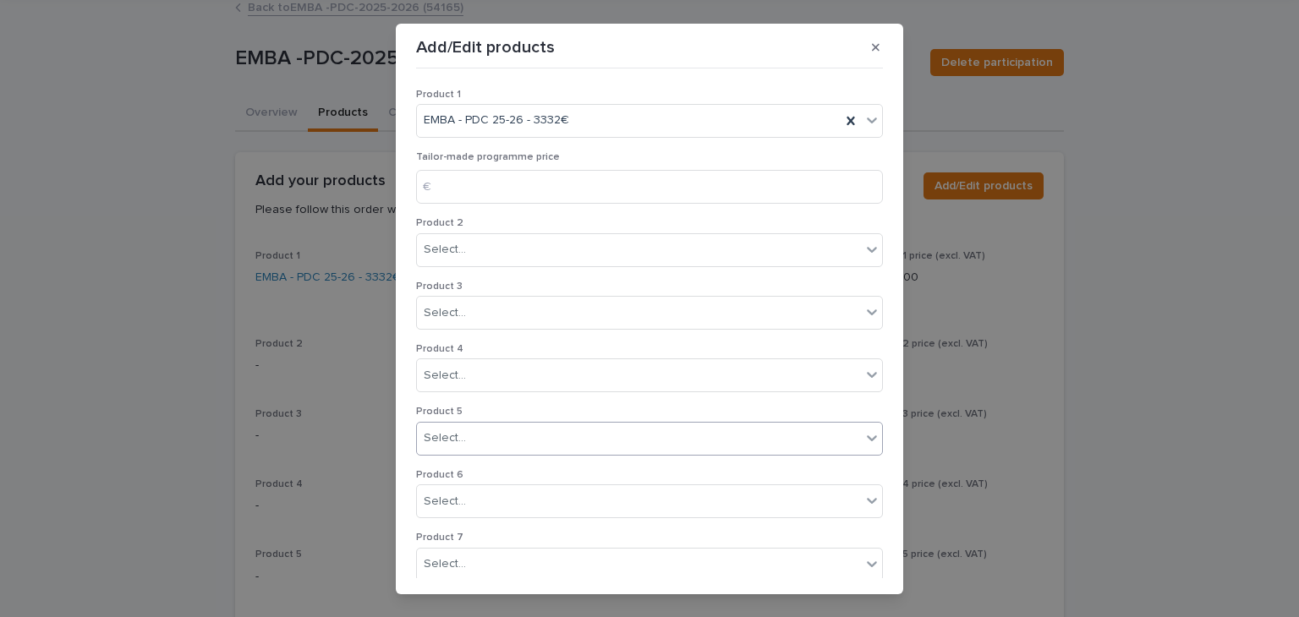
scroll to position [324, 0]
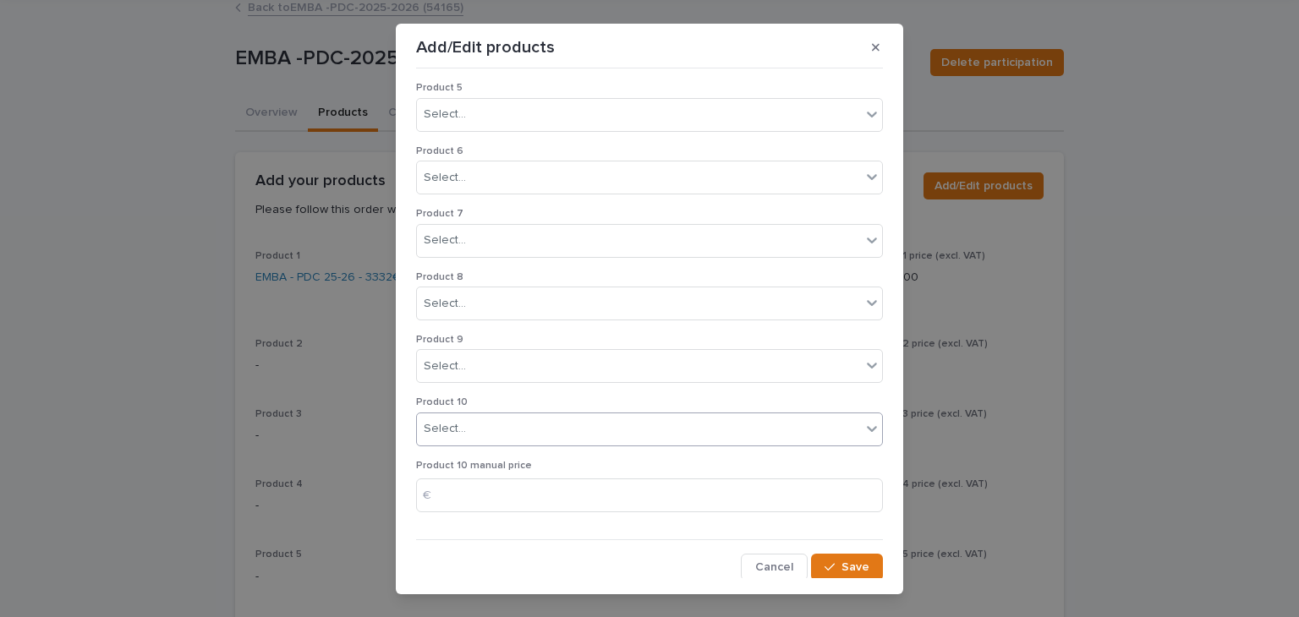
click at [495, 434] on div "Select..." at bounding box center [639, 429] width 444 height 28
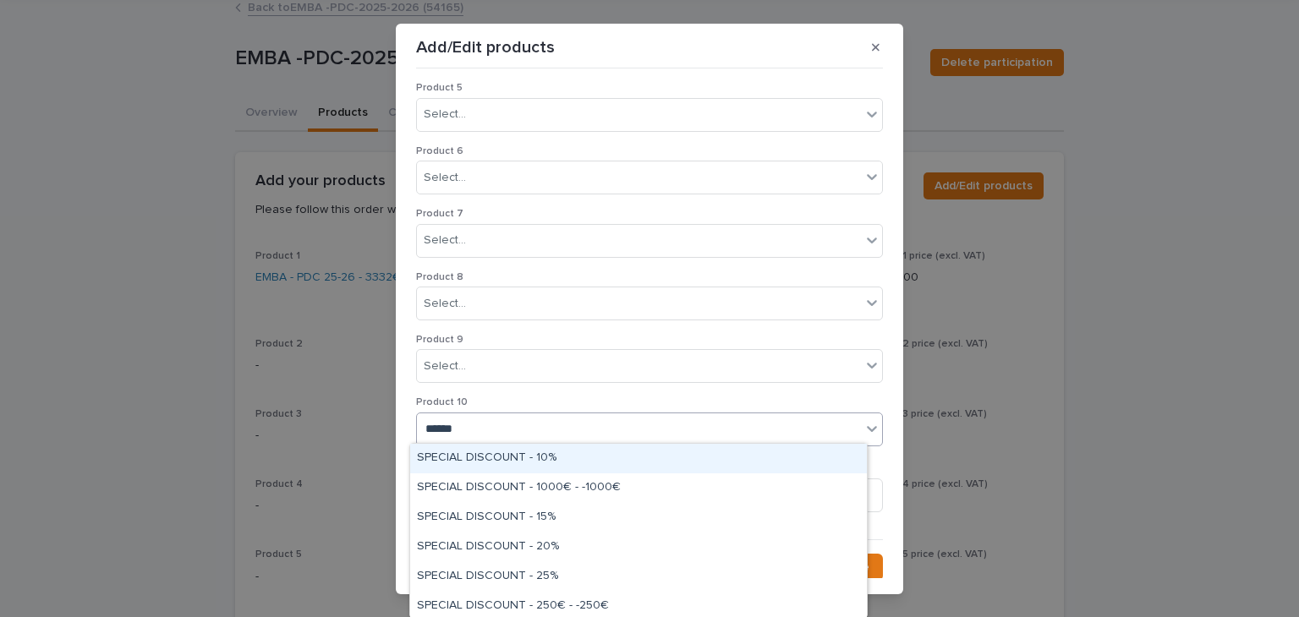
type input "*******"
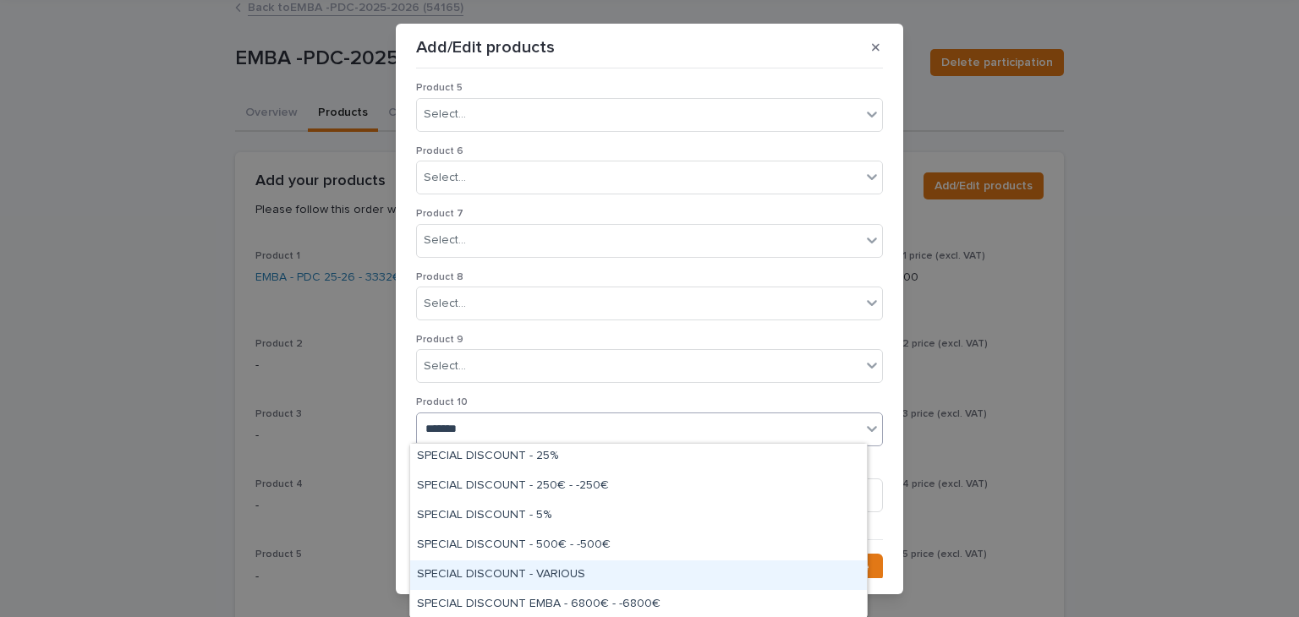
click at [551, 571] on div "SPECIAL DISCOUNT - VARIOUS" at bounding box center [638, 576] width 457 height 30
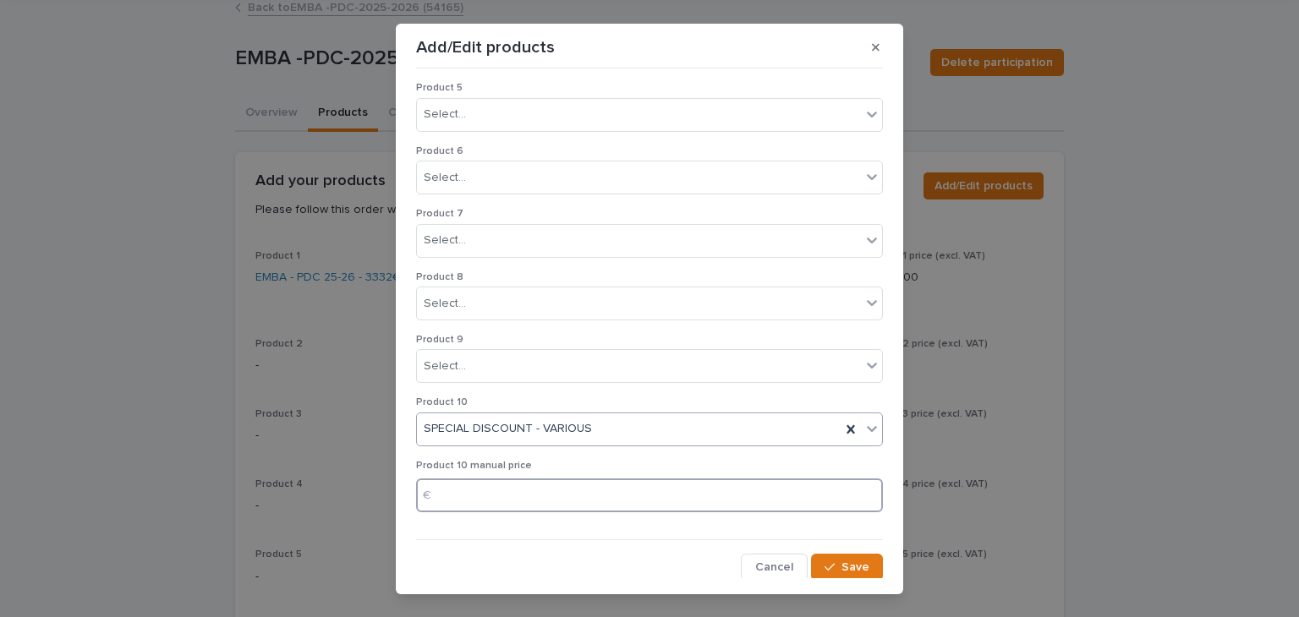
click at [498, 487] on input at bounding box center [649, 496] width 467 height 34
type input "*"
type input "****"
click at [850, 555] on button "Save" at bounding box center [847, 567] width 72 height 27
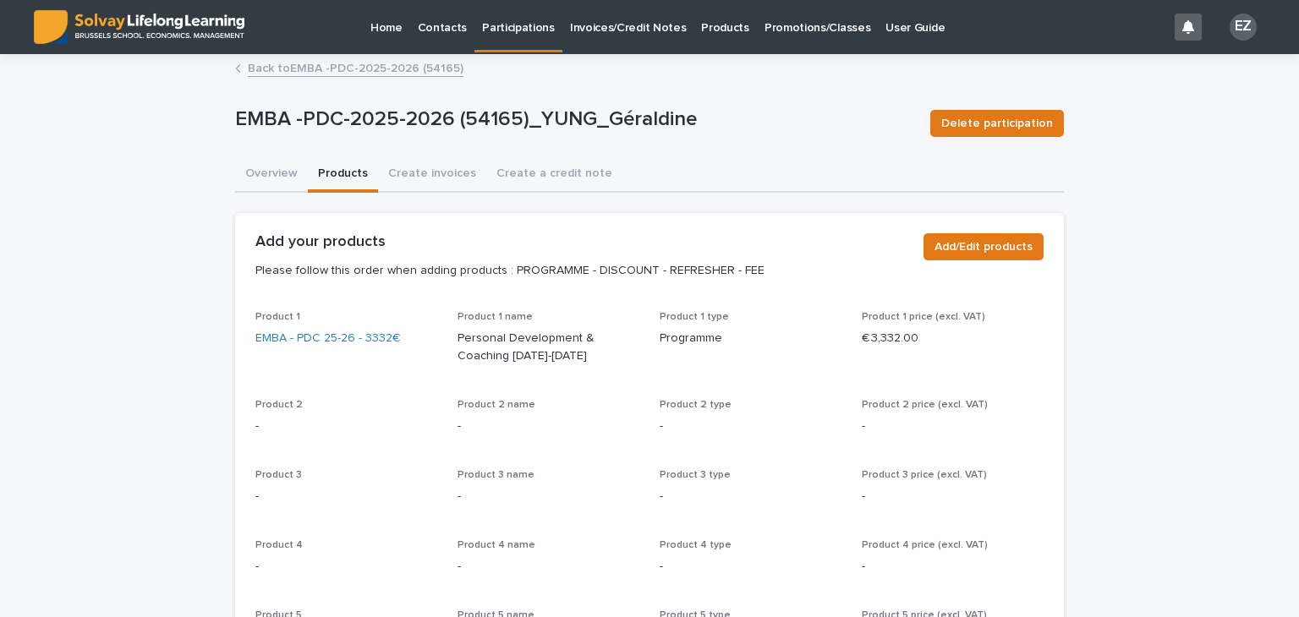
scroll to position [0, 0]
click at [298, 177] on button "Overview" at bounding box center [271, 175] width 73 height 36
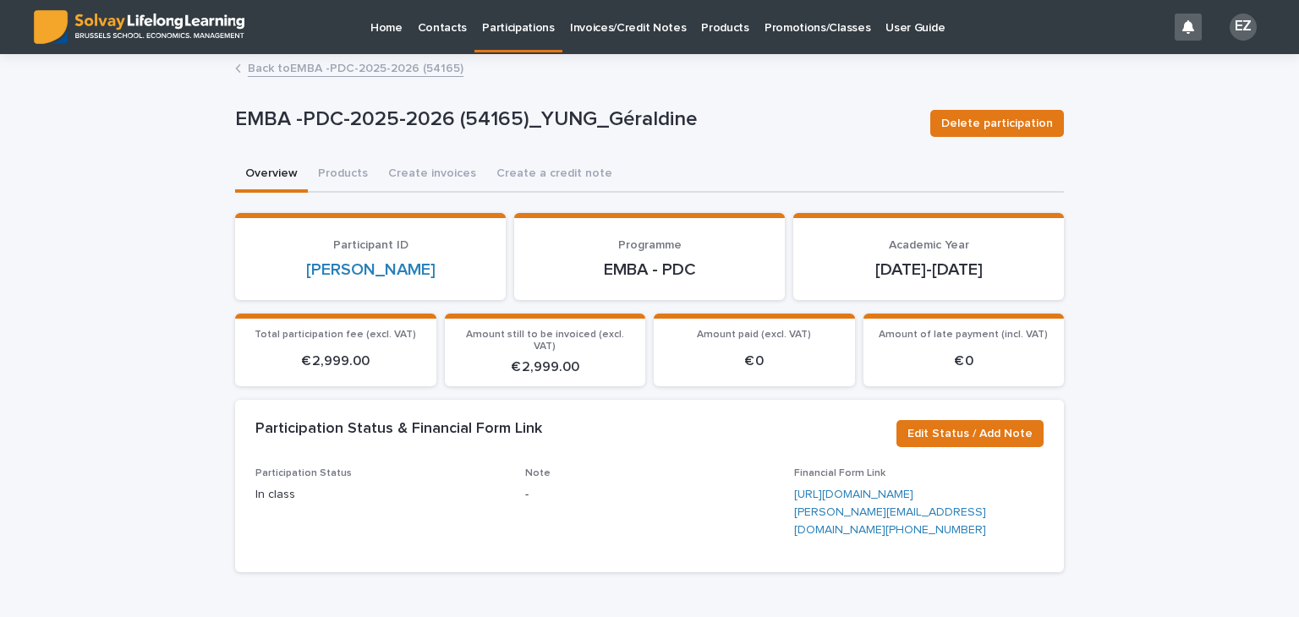
click at [281, 177] on button "Overview" at bounding box center [271, 175] width 73 height 36
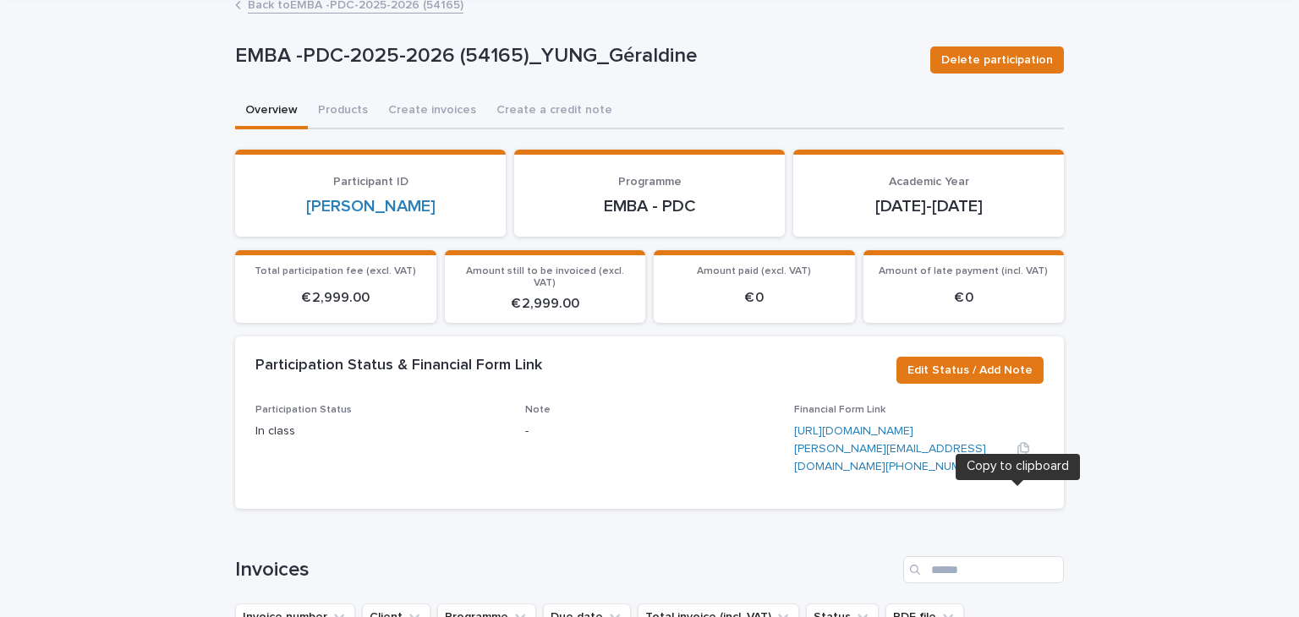
scroll to position [63, 0]
click at [1018, 457] on icon "button" at bounding box center [1023, 450] width 14 height 14
click at [1020, 457] on icon "button" at bounding box center [1023, 450] width 12 height 13
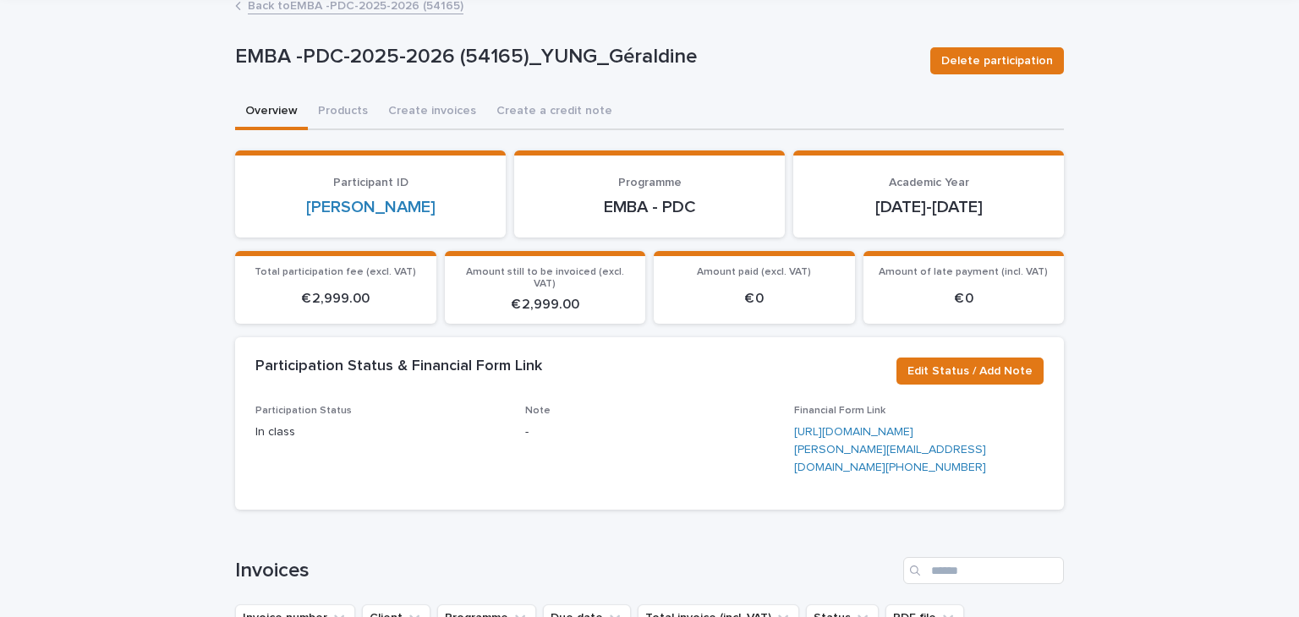
scroll to position [0, 0]
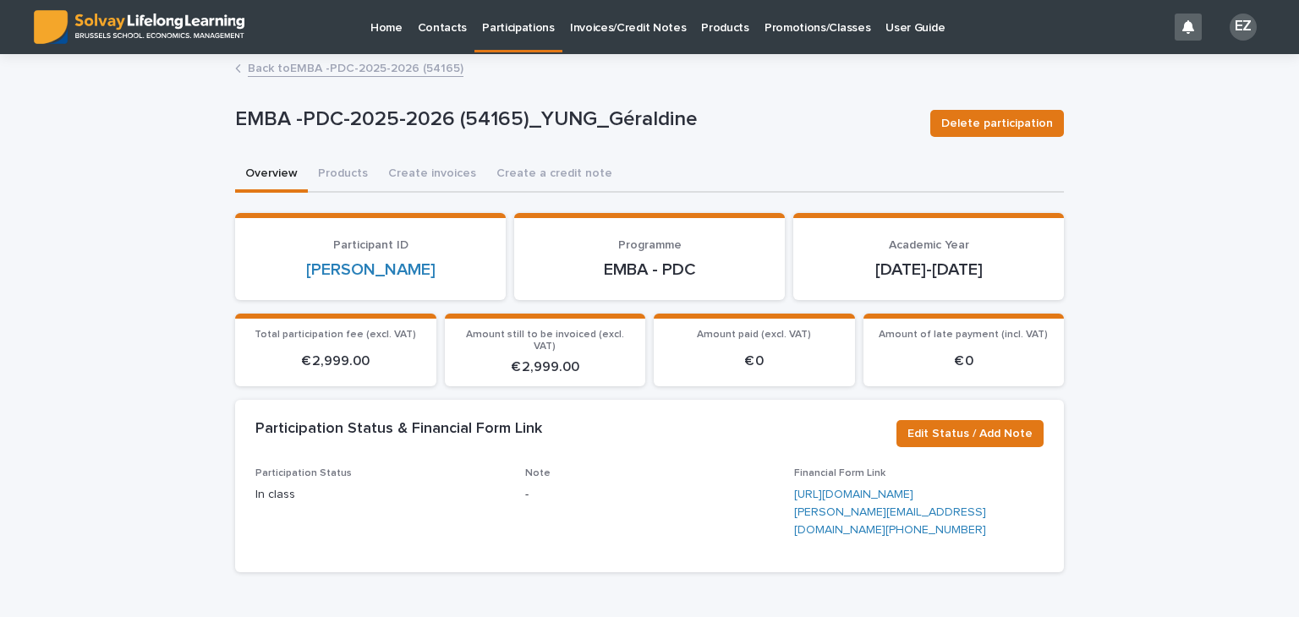
click at [811, 15] on p "Promotions/Classes" at bounding box center [817, 18] width 106 height 36
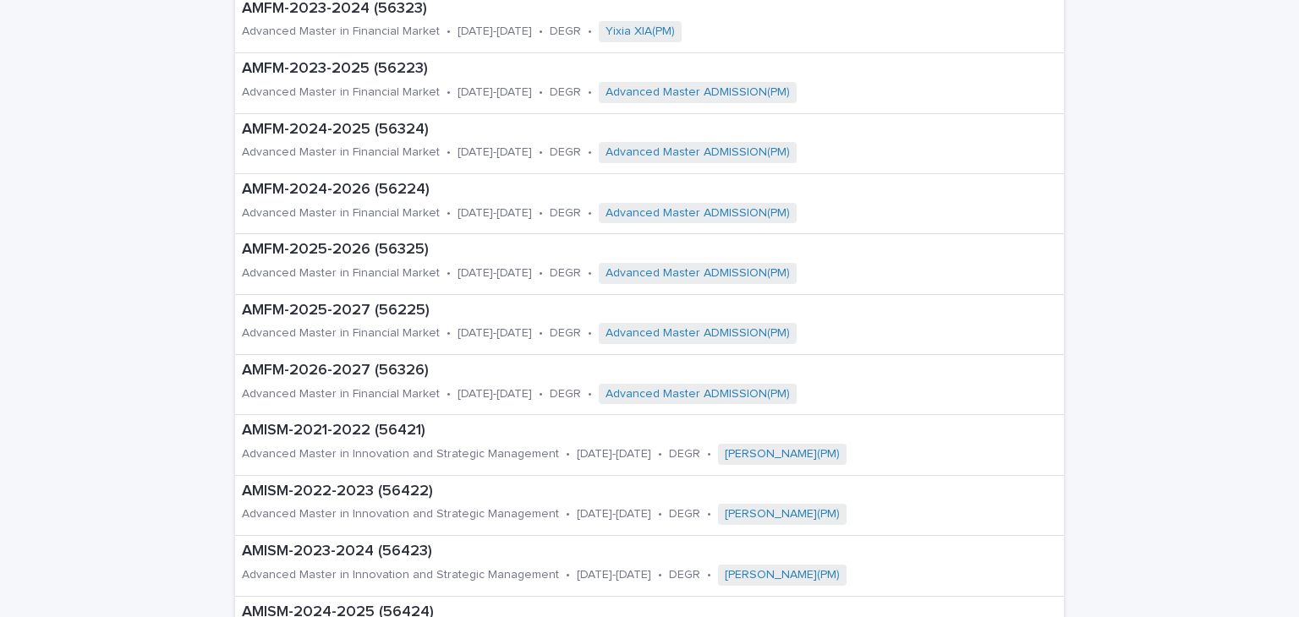
scroll to position [605, 0]
click at [379, 238] on div "AMFM-2025-2026 (56325)" at bounding box center [614, 249] width 745 height 22
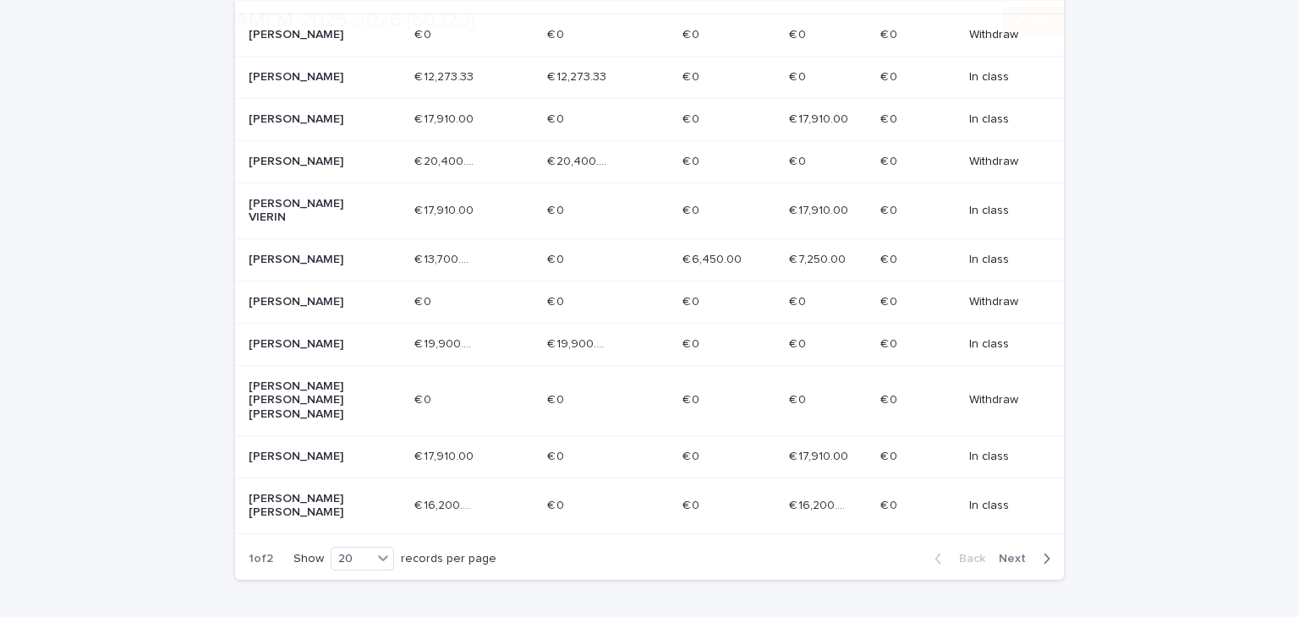
scroll to position [891, 0]
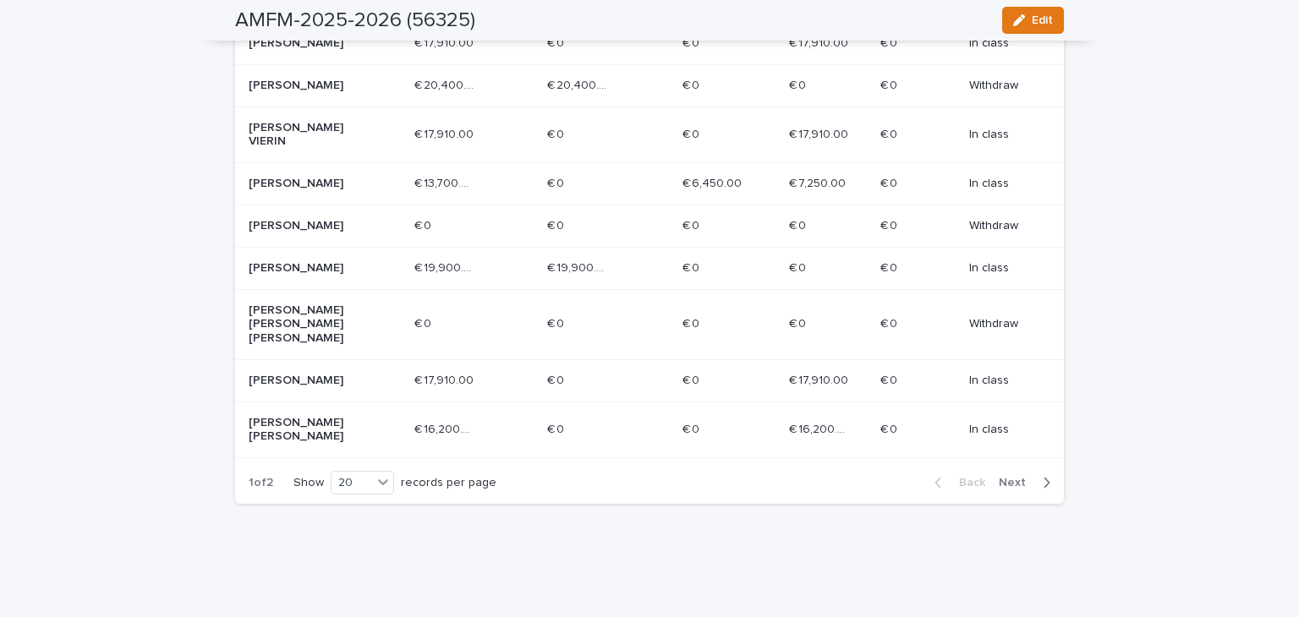
click at [1020, 477] on span "Next" at bounding box center [1016, 483] width 37 height 12
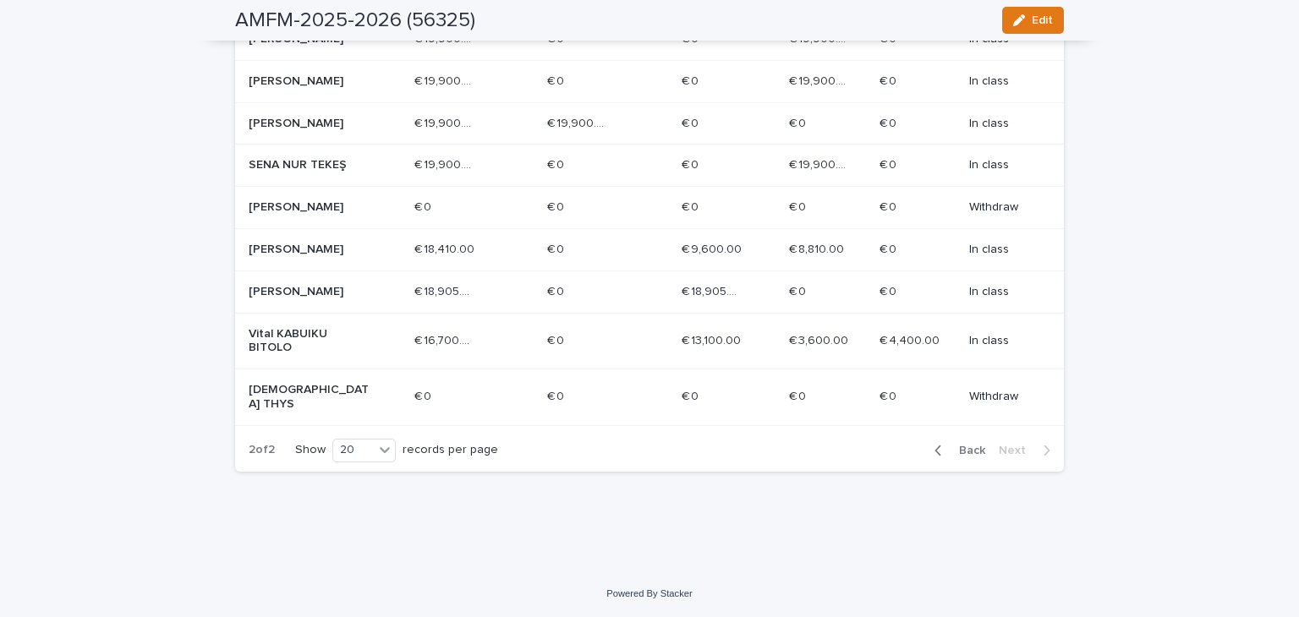
scroll to position [822, 0]
click at [331, 158] on p "SENA NUR TEKEŞ" at bounding box center [309, 165] width 121 height 14
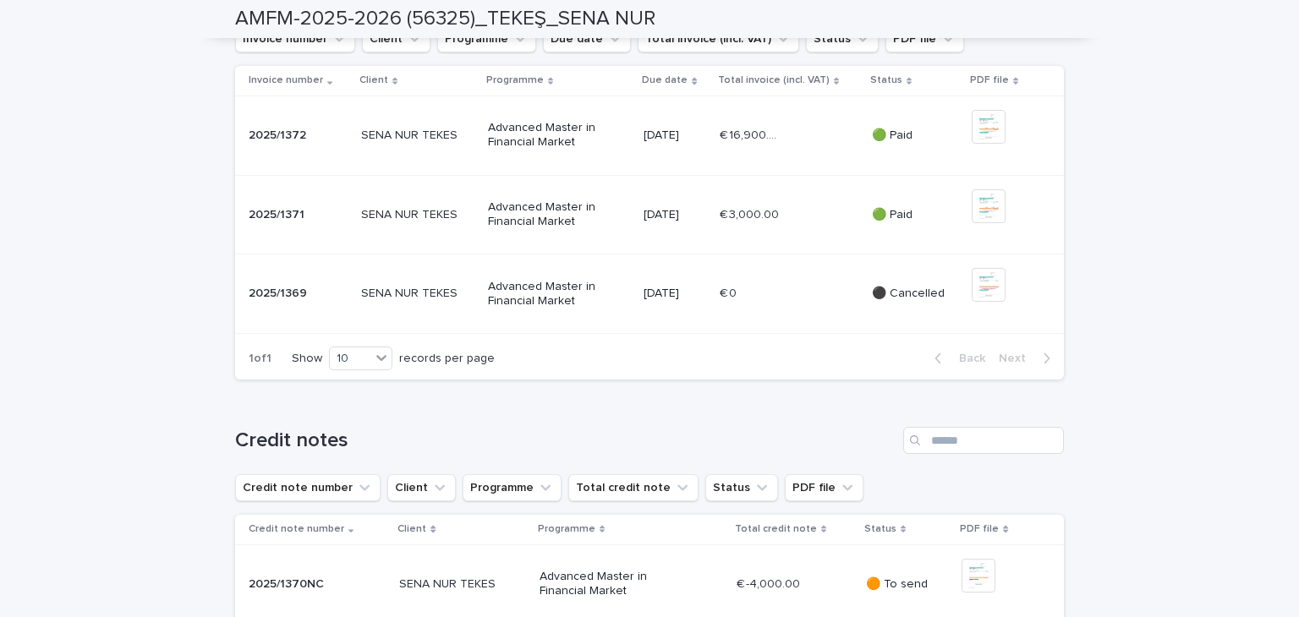
scroll to position [663, 0]
click at [906, 142] on p "🟢 Paid" at bounding box center [915, 135] width 86 height 14
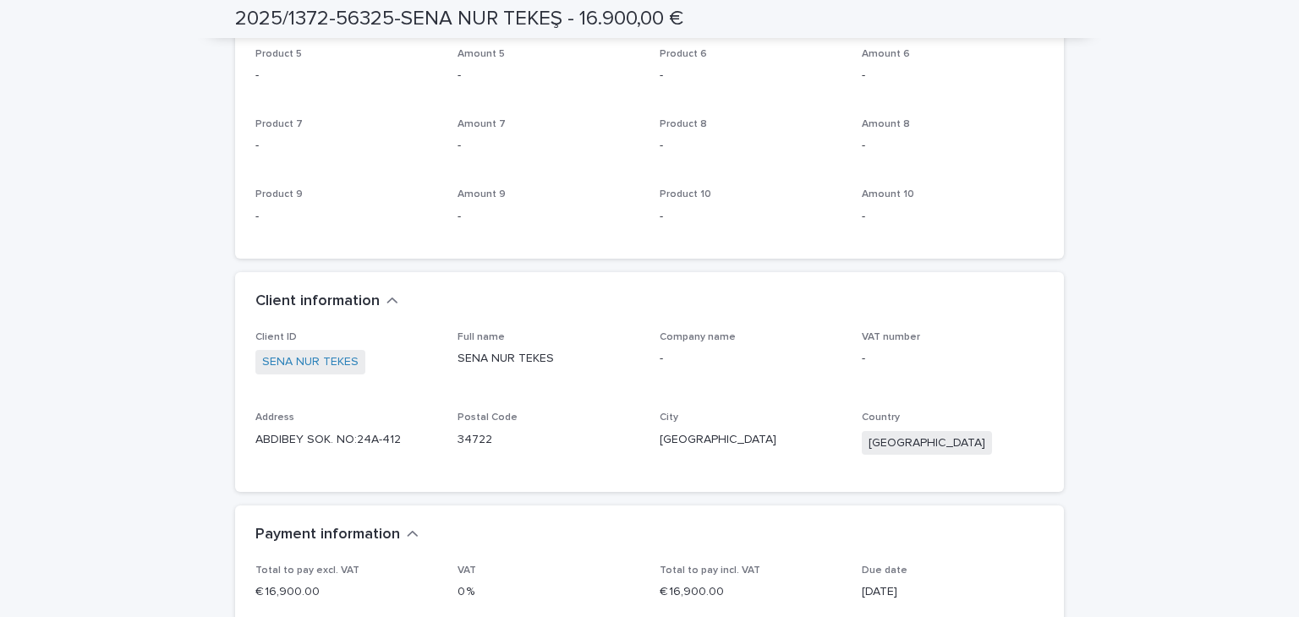
scroll to position [1351, 0]
